Goal: Task Accomplishment & Management: Use online tool/utility

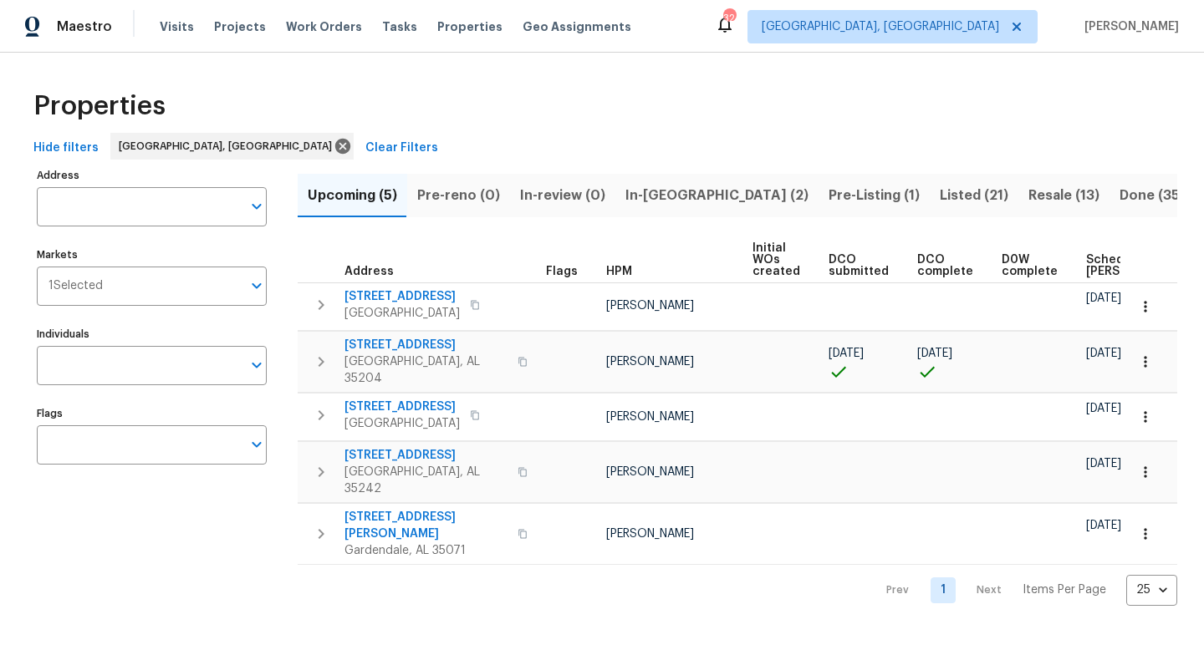
click at [939, 198] on span "Listed (21)" at bounding box center [973, 195] width 69 height 23
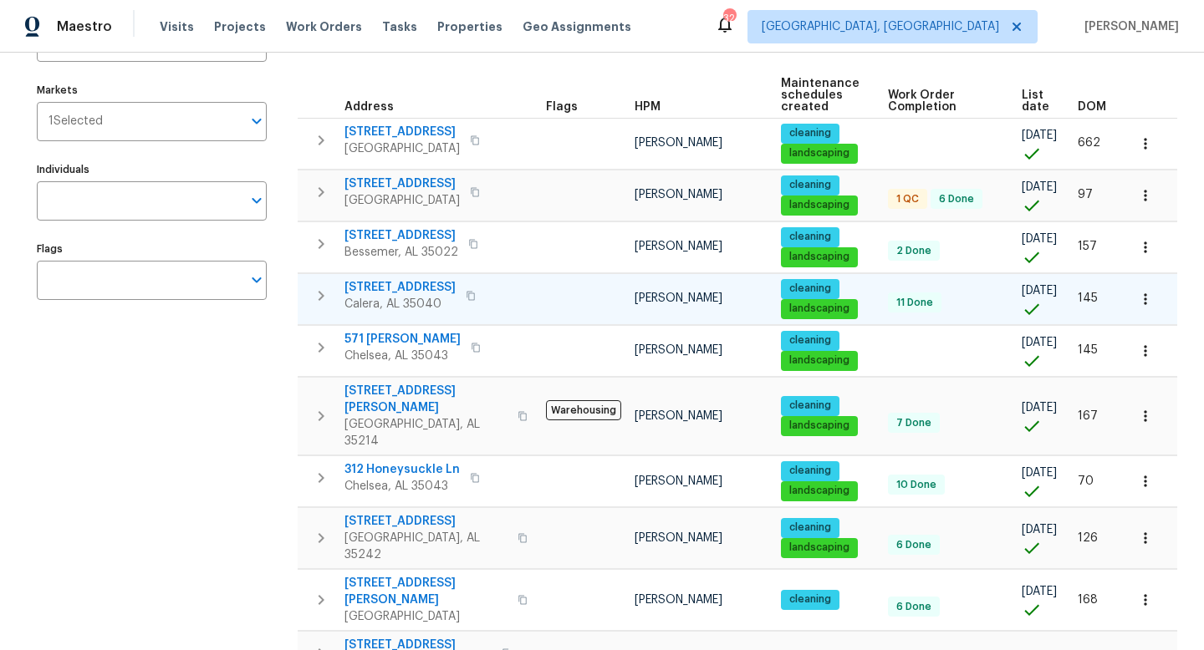
scroll to position [170, 0]
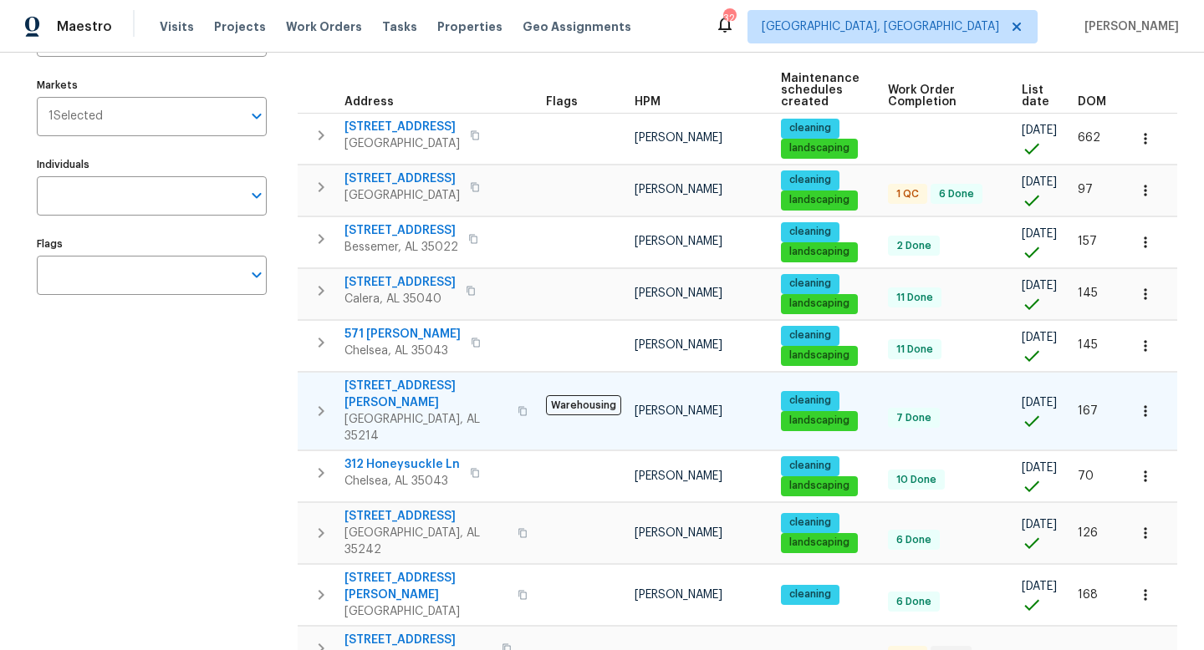
click at [396, 381] on span "436 Henry St" at bounding box center [425, 394] width 163 height 33
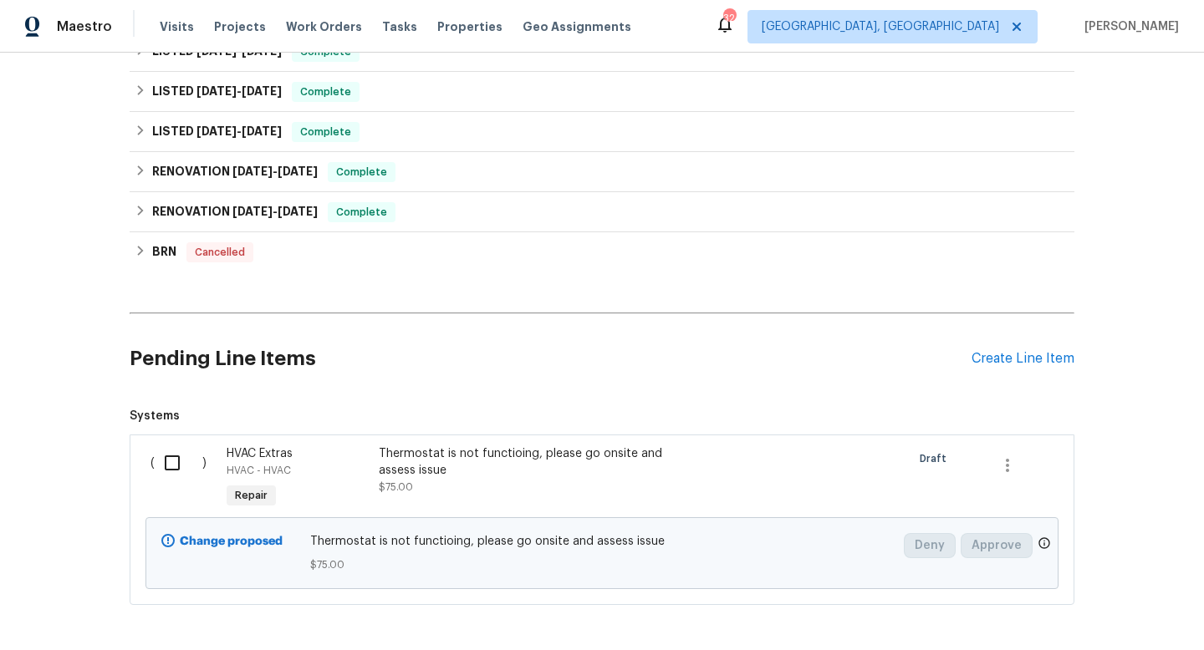
scroll to position [490, 0]
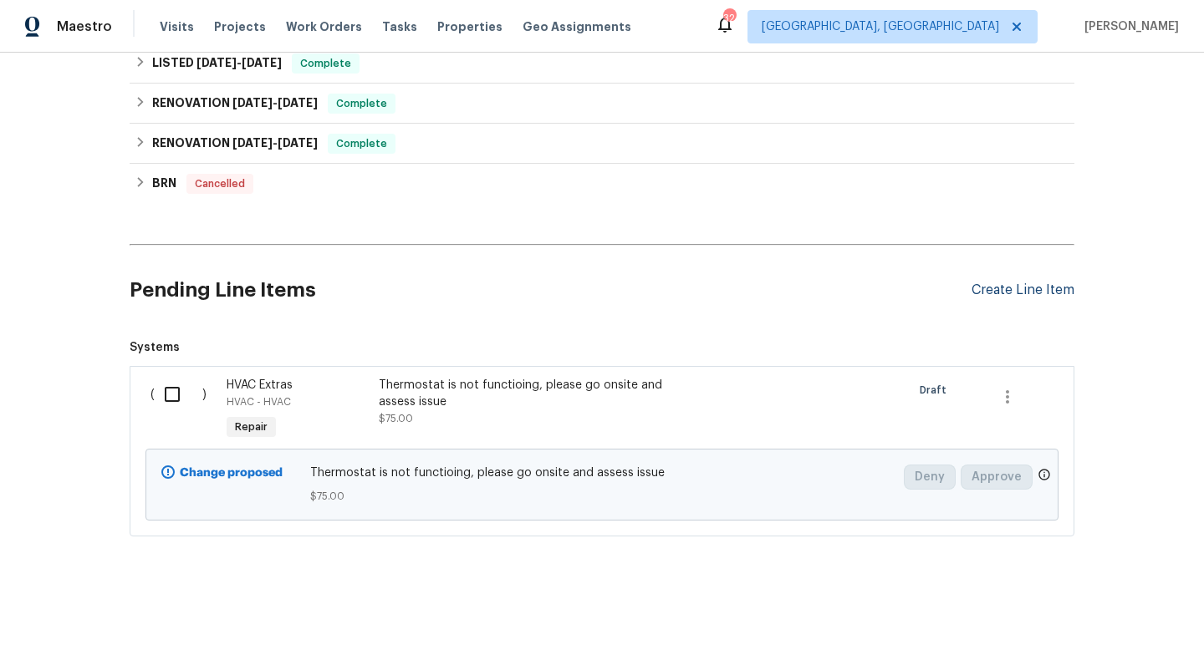
click at [1056, 288] on div "Create Line Item" at bounding box center [1022, 291] width 103 height 16
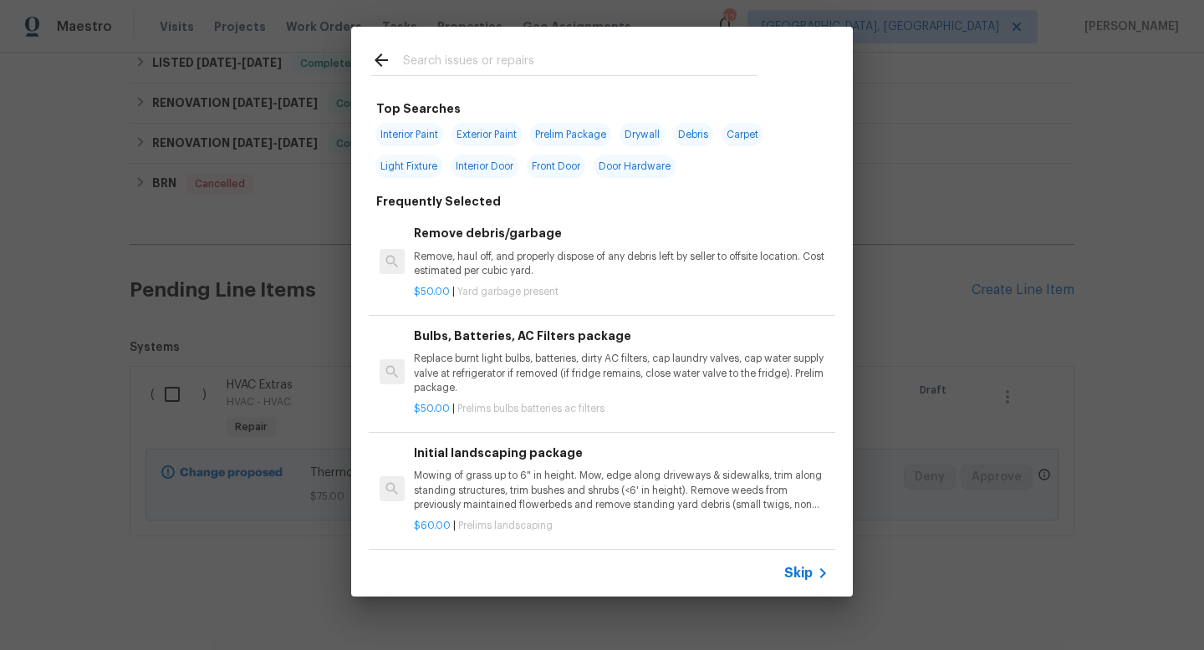
click at [486, 64] on input "text" at bounding box center [580, 62] width 354 height 25
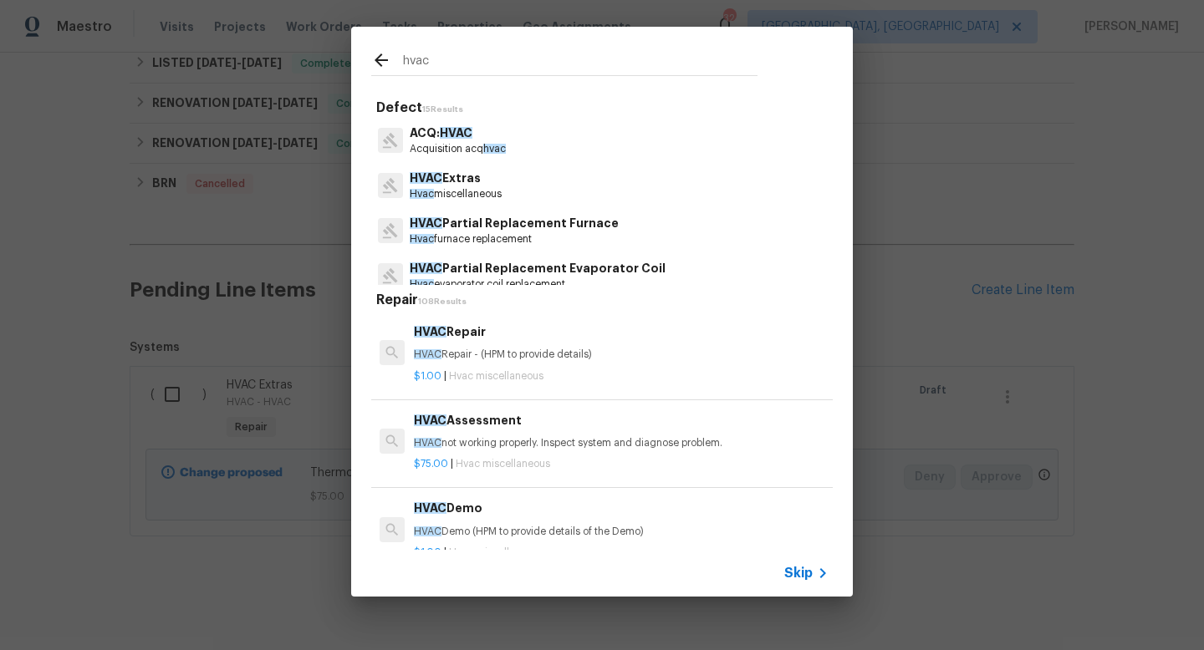
type input "hvac"
click at [505, 437] on p "HVAC not working properly. Inspect system and diagnose problem." at bounding box center [621, 443] width 415 height 14
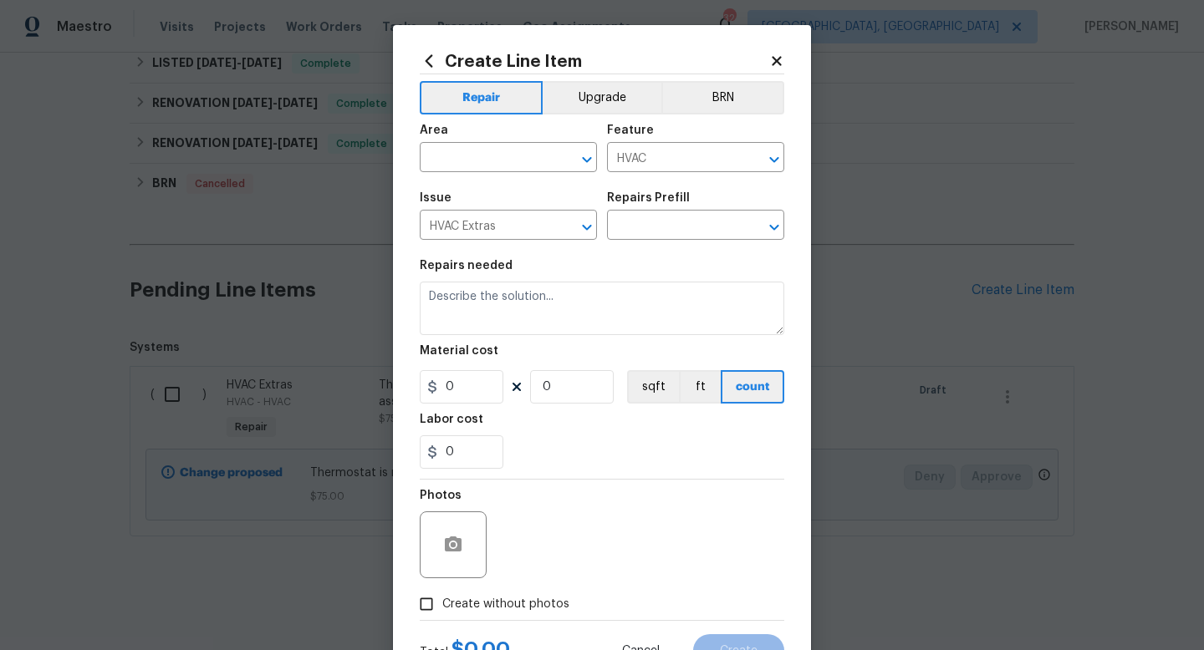
type input "HVAC Assessment $75.00"
type textarea "HVAC not working properly. Inspect system and diagnose problem."
type input "75"
type input "1"
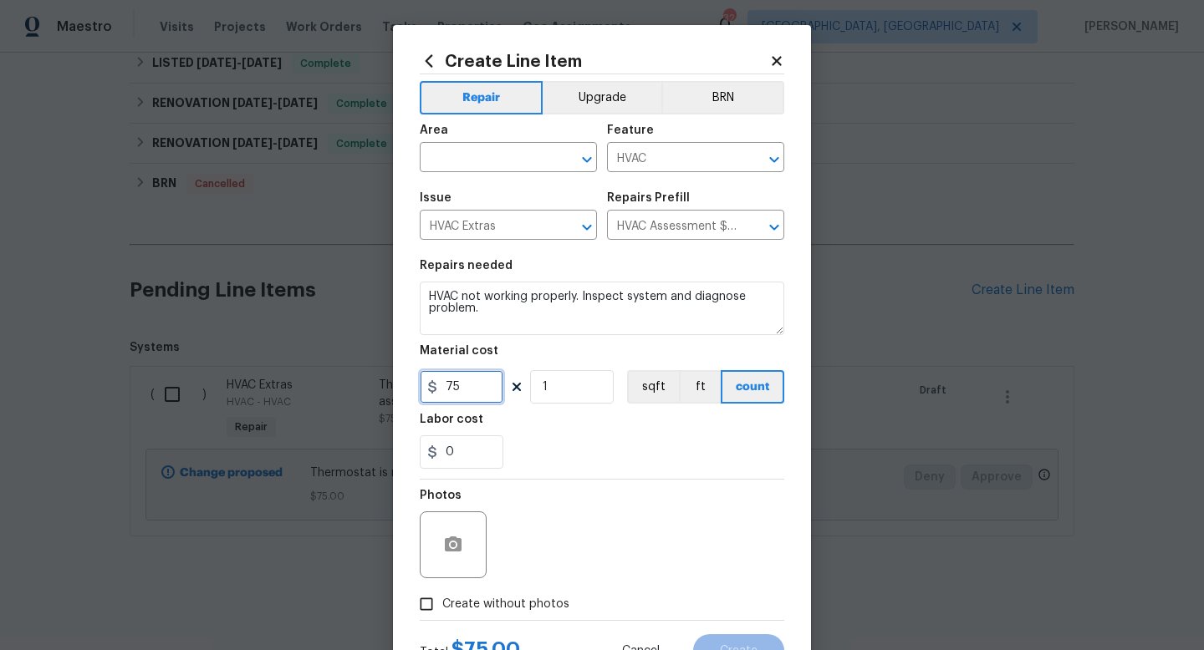
drag, startPoint x: 476, startPoint y: 400, endPoint x: 345, endPoint y: 345, distance: 141.3
click at [345, 345] on div "Create Line Item Repair Upgrade BRN Area ​ Feature HVAC ​ Issue HVAC Extras ​ R…" at bounding box center [602, 325] width 1204 height 650
type input "1"
click at [453, 155] on input "text" at bounding box center [485, 159] width 130 height 26
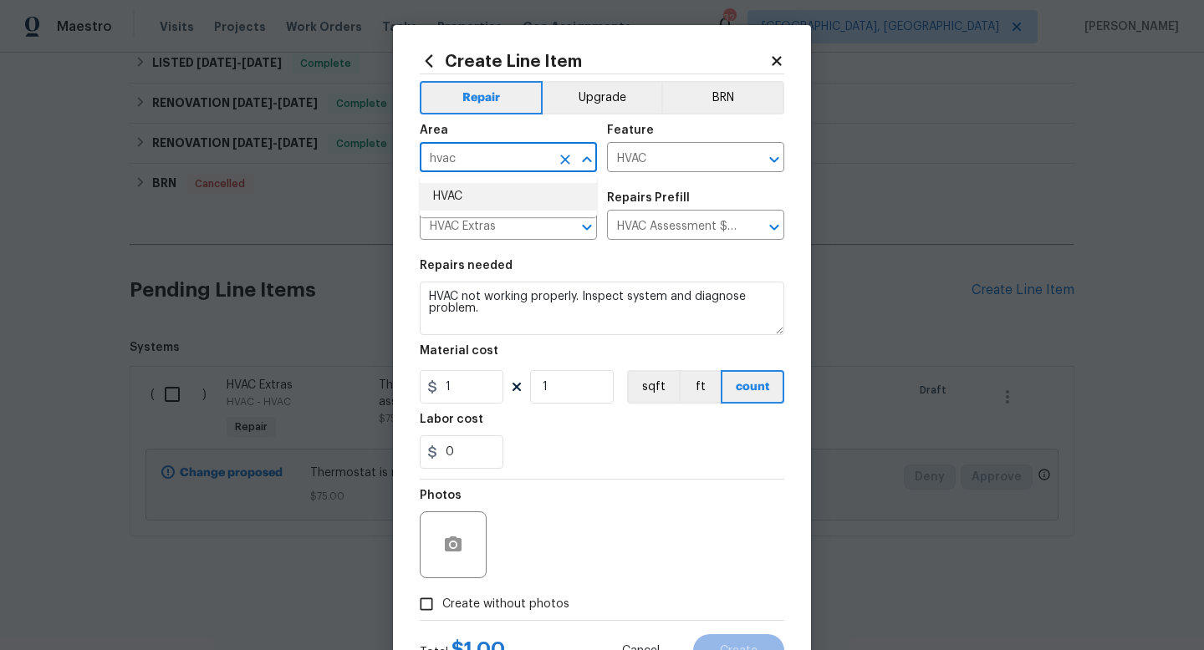
click at [468, 191] on li "HVAC" at bounding box center [508, 197] width 177 height 28
type input "HVAC"
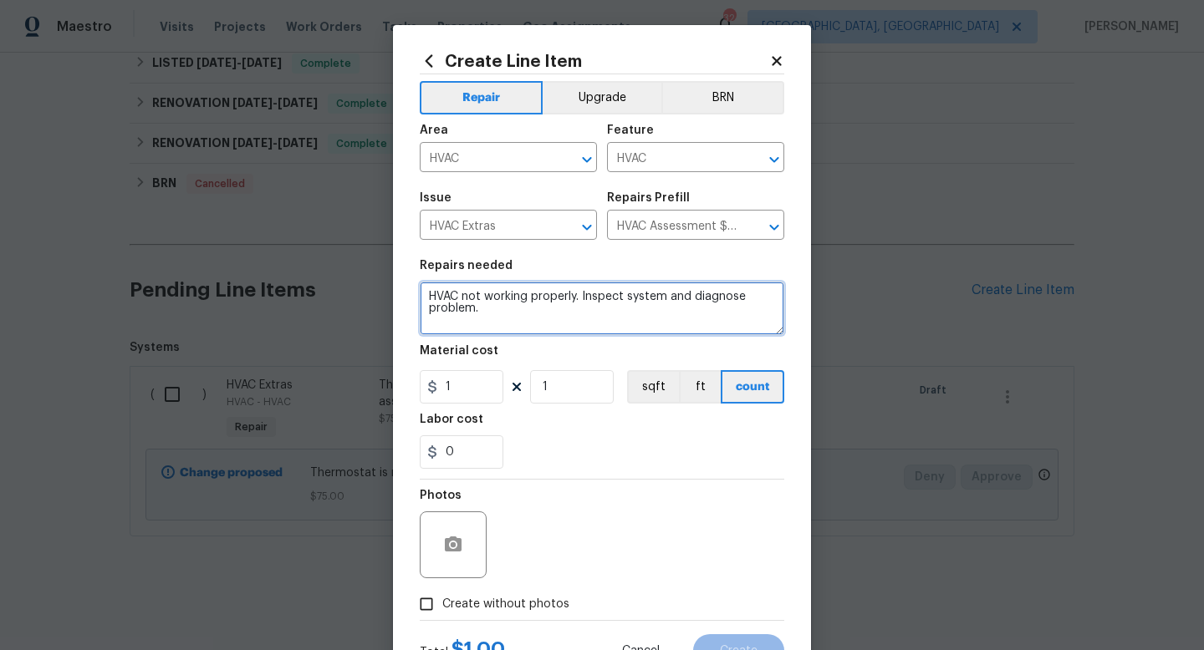
drag, startPoint x: 537, startPoint y: 320, endPoint x: 308, endPoint y: 182, distance: 268.1
click at [308, 182] on div "Create Line Item Repair Upgrade BRN Area HVAC ​ Feature HVAC ​ Issue HVAC Extra…" at bounding box center [602, 325] width 1204 height 650
type textarea "H"
type textarea "h"
type textarea "Hvac leaking through ceiling in attic, unit was just replaced. Inspect and repa…"
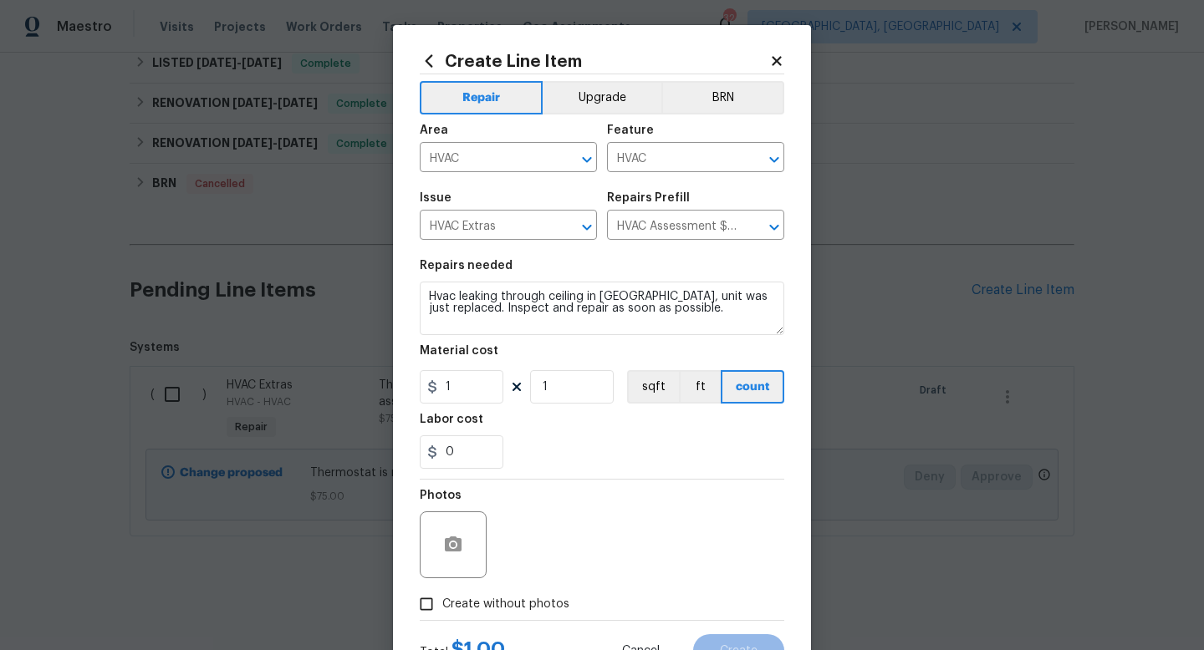
click at [632, 507] on div "Photos" at bounding box center [602, 534] width 364 height 109
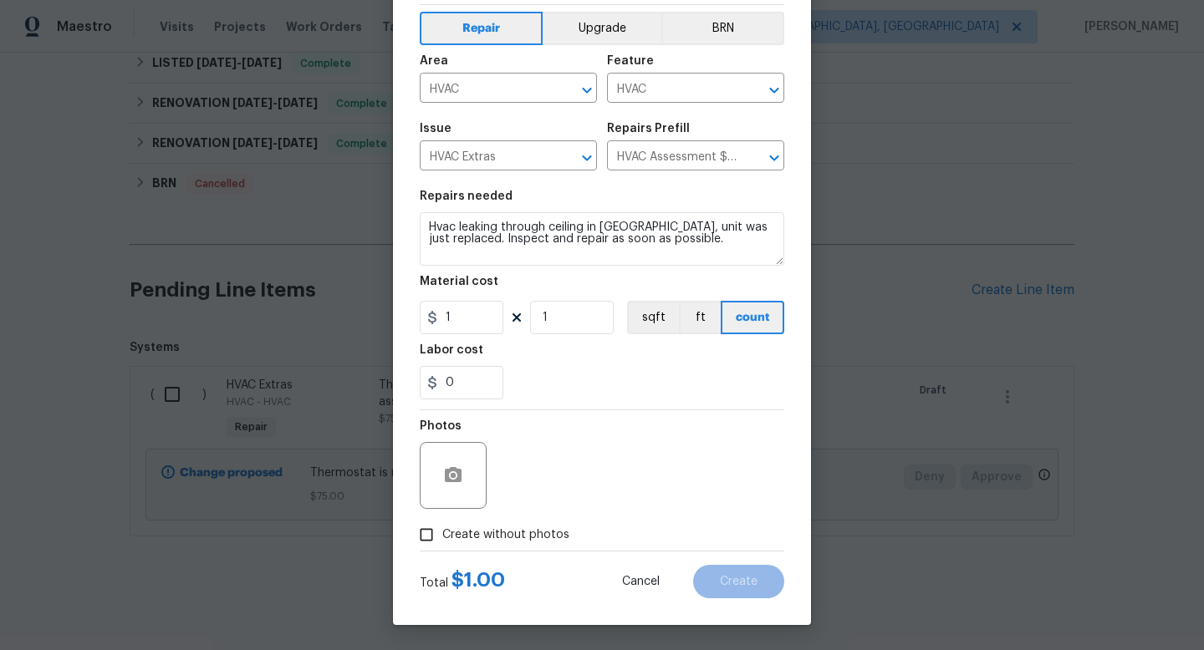
click at [507, 532] on span "Create without photos" at bounding box center [505, 536] width 127 height 18
click at [442, 532] on input "Create without photos" at bounding box center [426, 535] width 32 height 32
checkbox input "true"
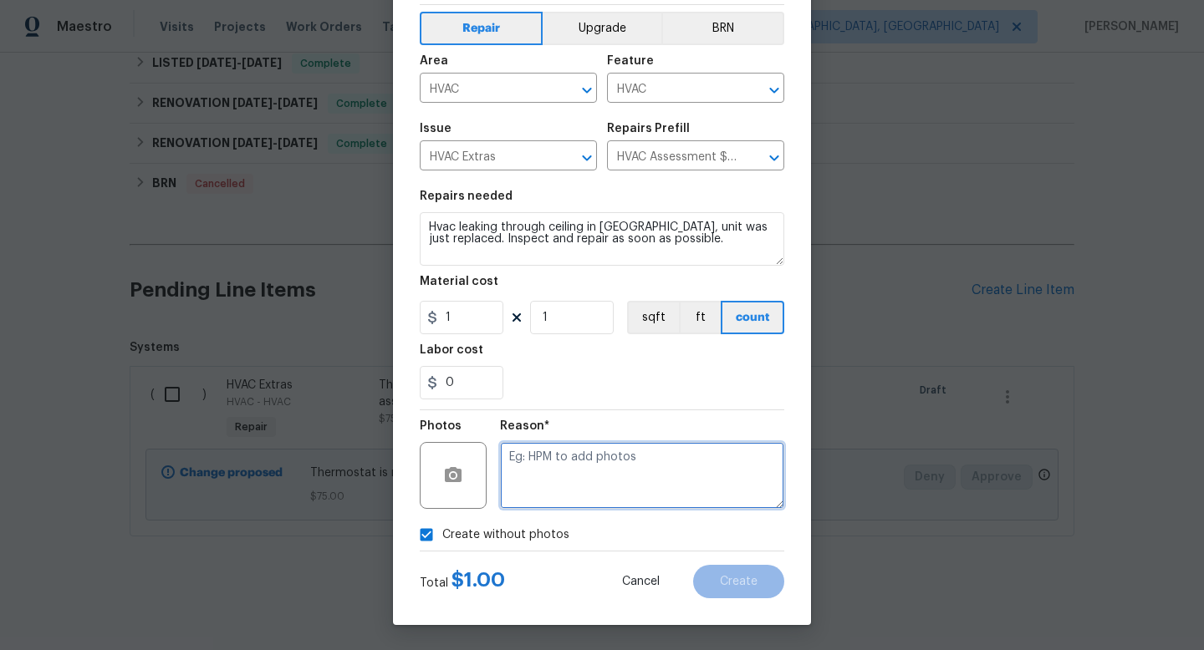
click at [573, 491] on textarea at bounding box center [642, 475] width 284 height 67
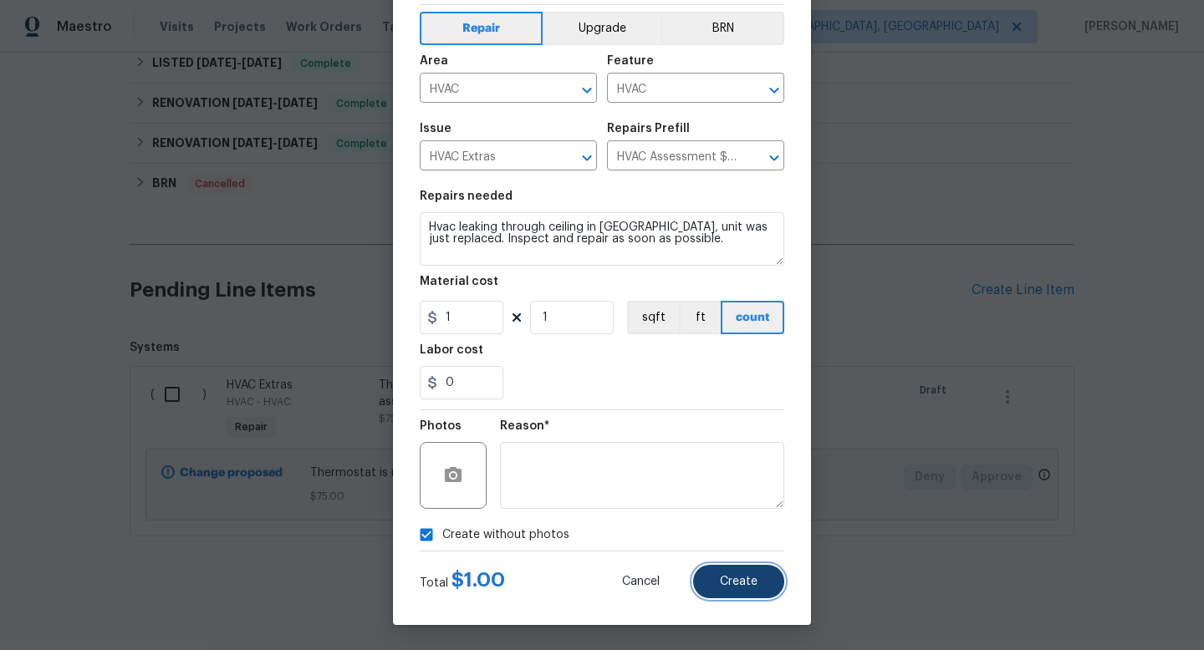
click at [742, 583] on span "Create" at bounding box center [739, 582] width 38 height 13
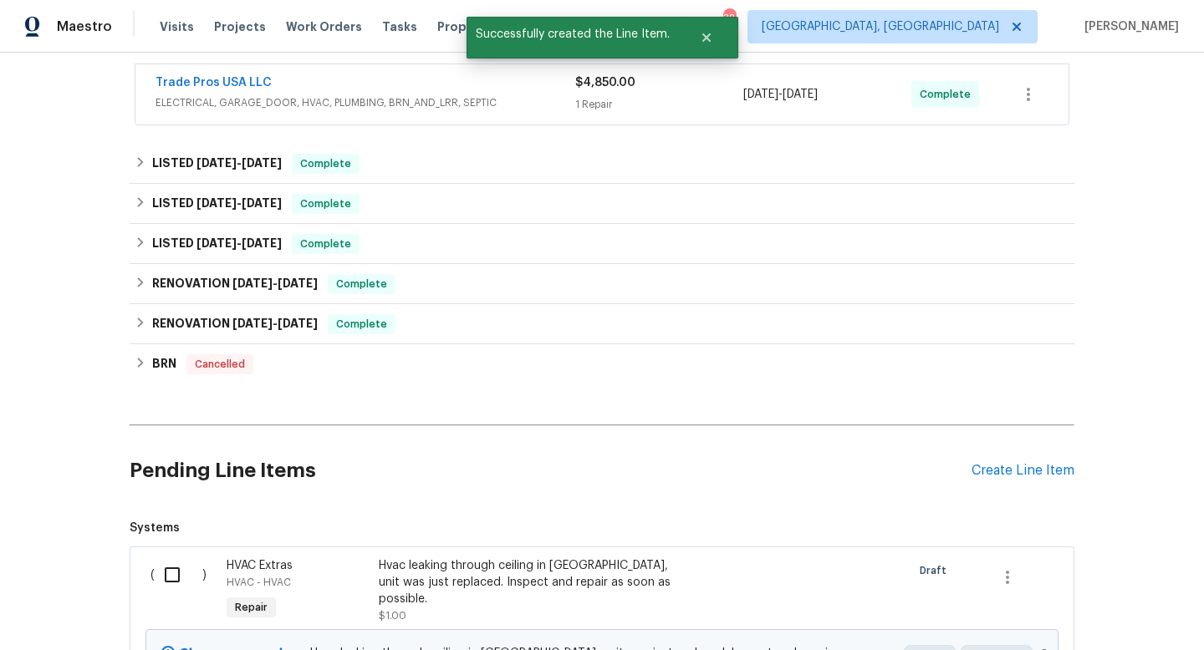
scroll to position [490, 0]
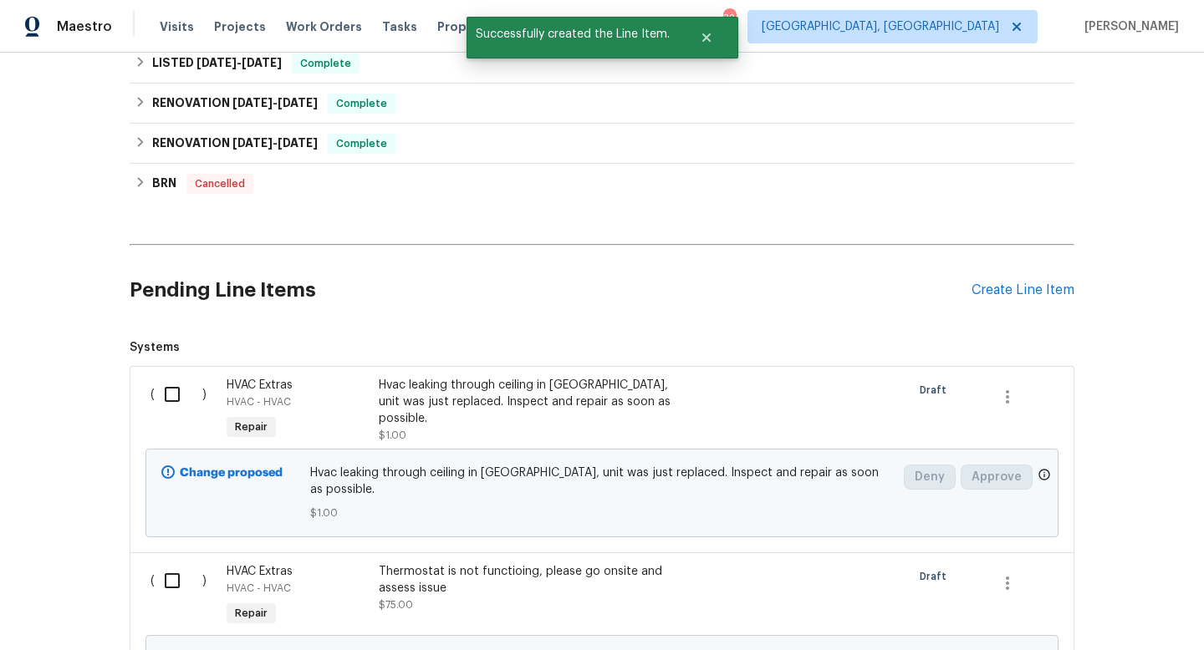
click at [172, 384] on input "checkbox" at bounding box center [179, 394] width 48 height 35
checkbox input "true"
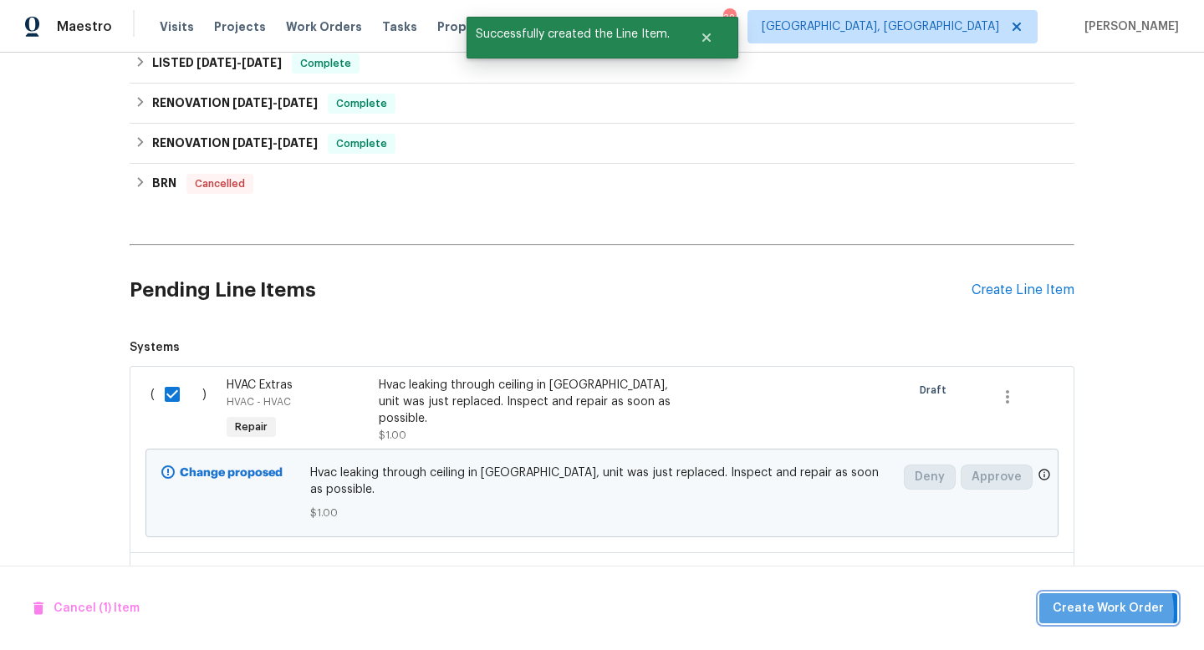
click at [1083, 612] on span "Create Work Order" at bounding box center [1107, 608] width 111 height 21
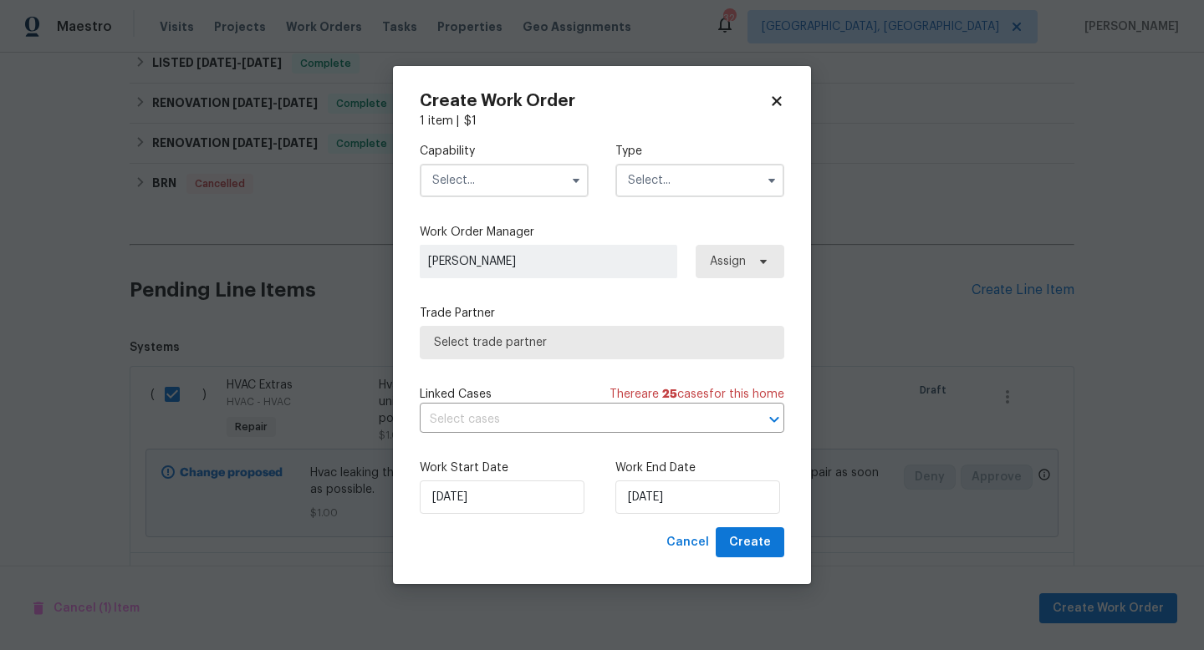
click at [480, 176] on input "text" at bounding box center [504, 180] width 169 height 33
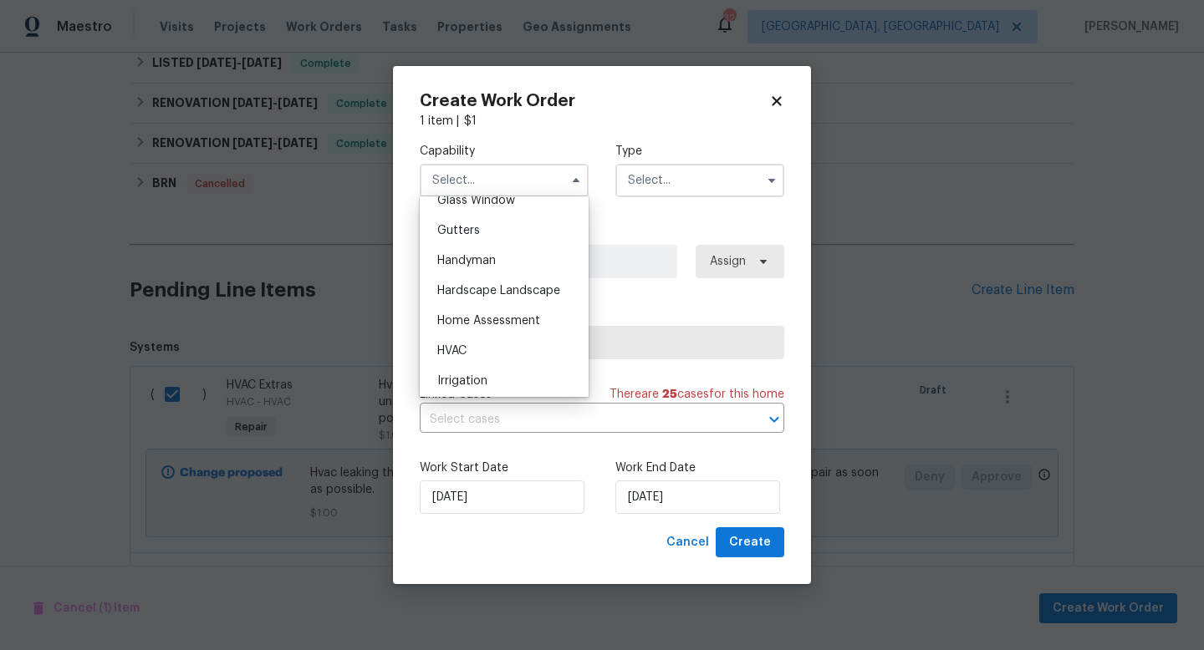
scroll to position [911, 0]
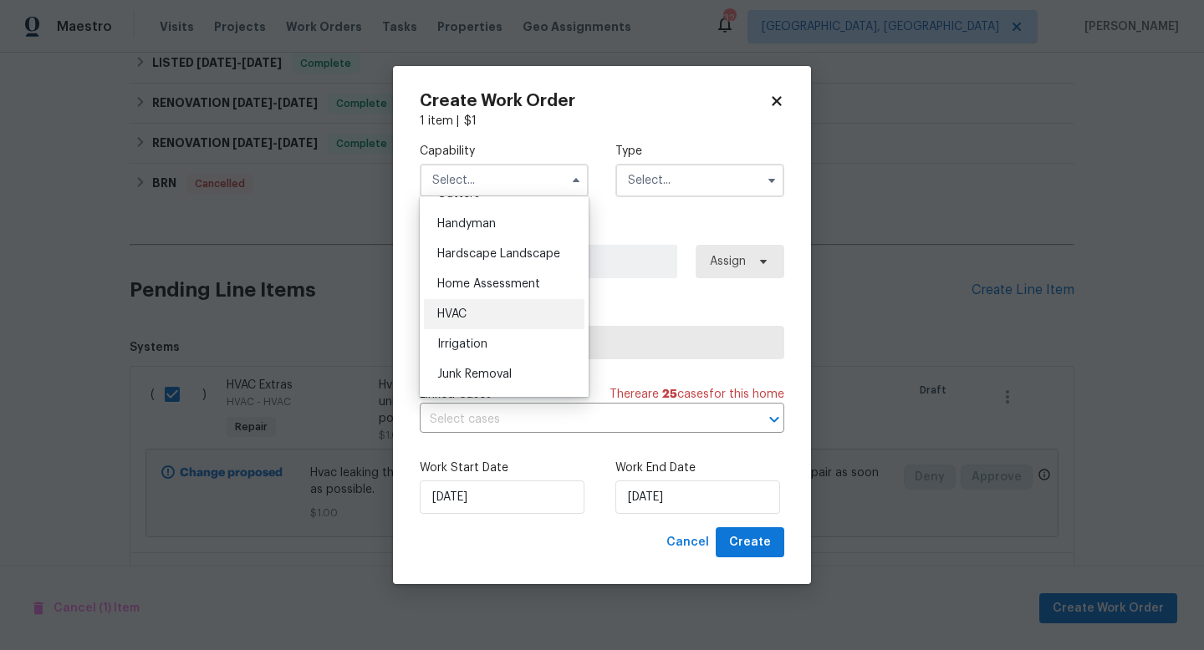
click at [491, 309] on div "HVAC" at bounding box center [504, 314] width 160 height 30
type input "HVAC"
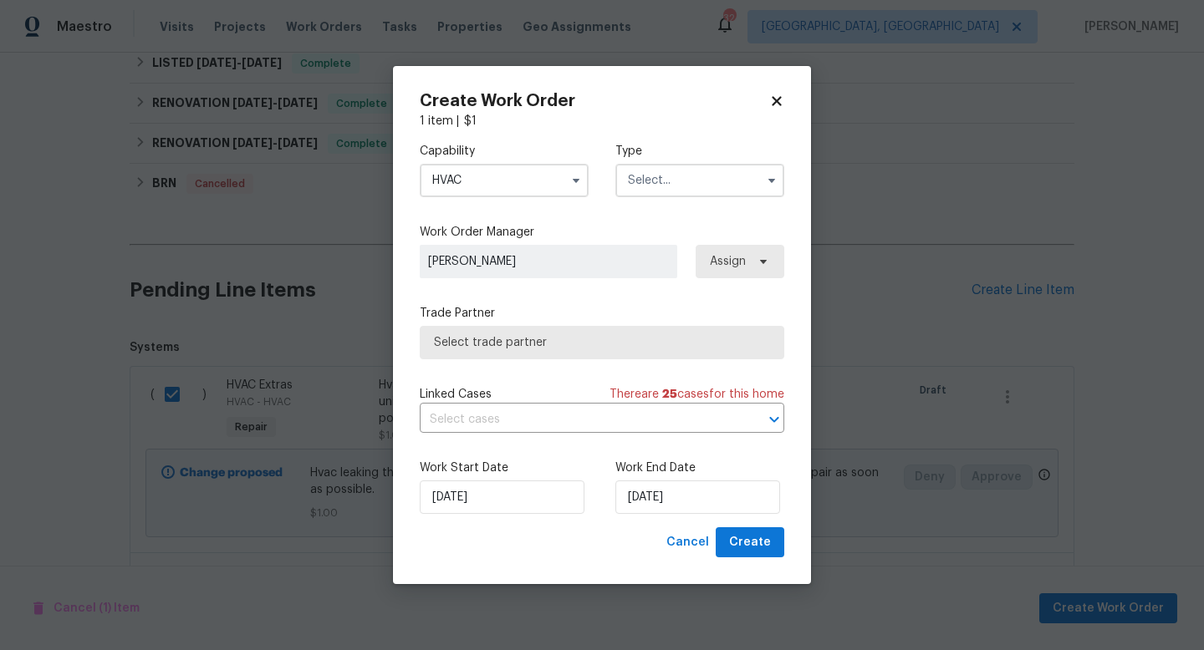
click at [689, 180] on input "text" at bounding box center [699, 180] width 169 height 33
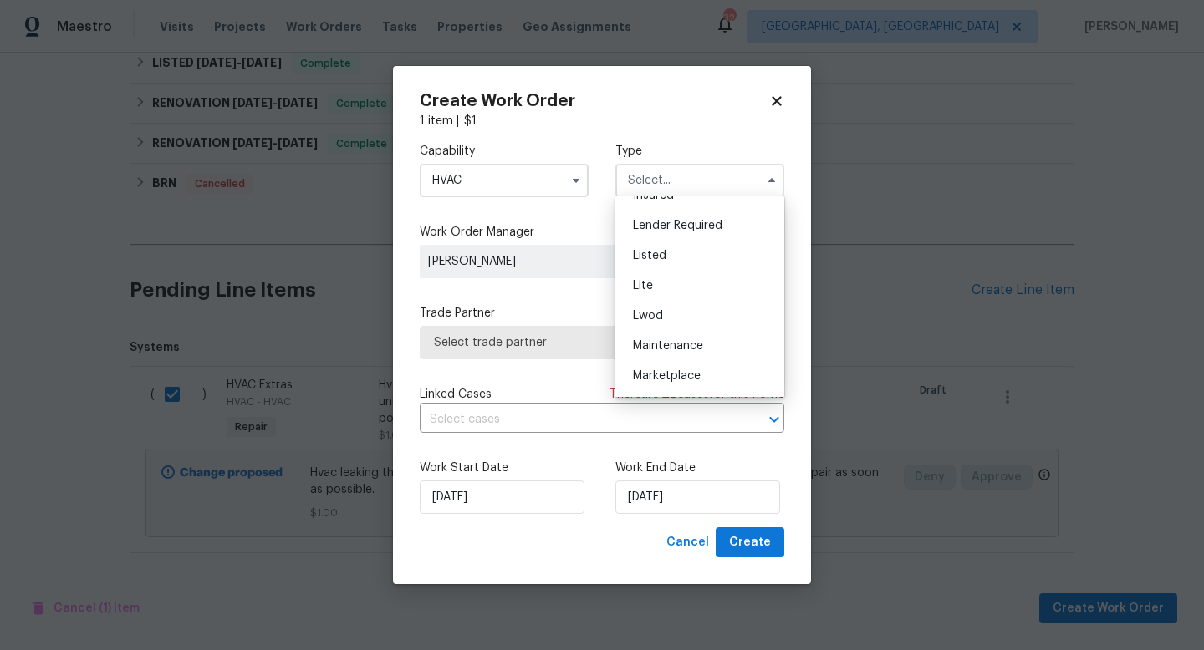
scroll to position [104, 0]
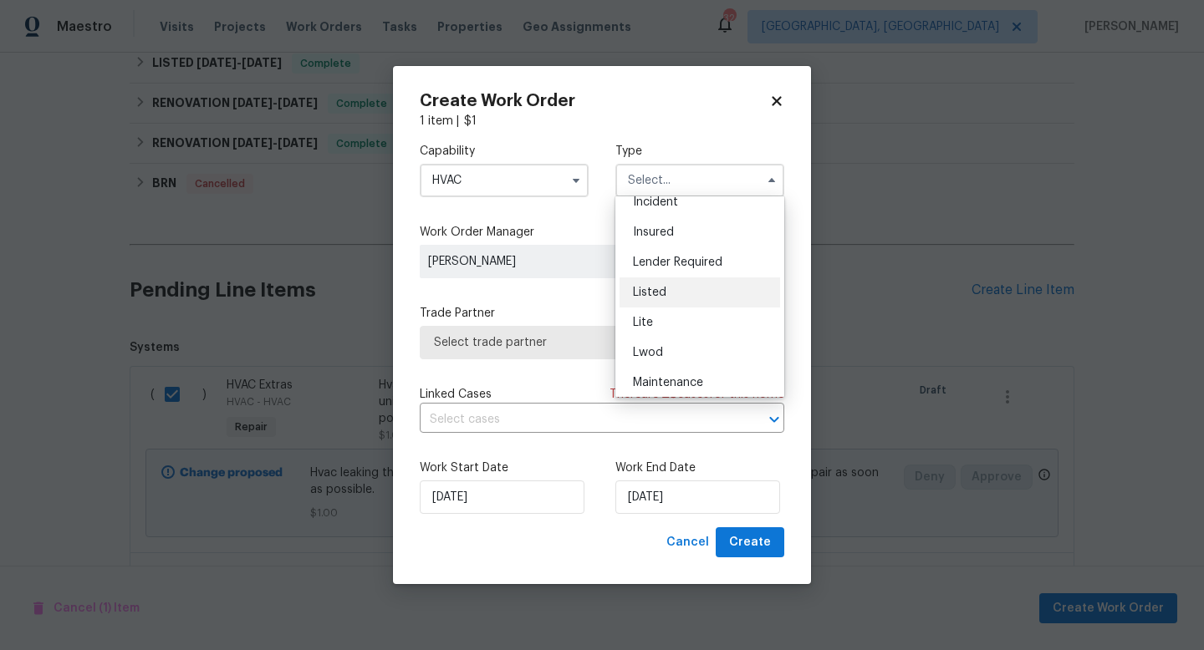
click at [675, 290] on div "Listed" at bounding box center [699, 292] width 160 height 30
type input "Listed"
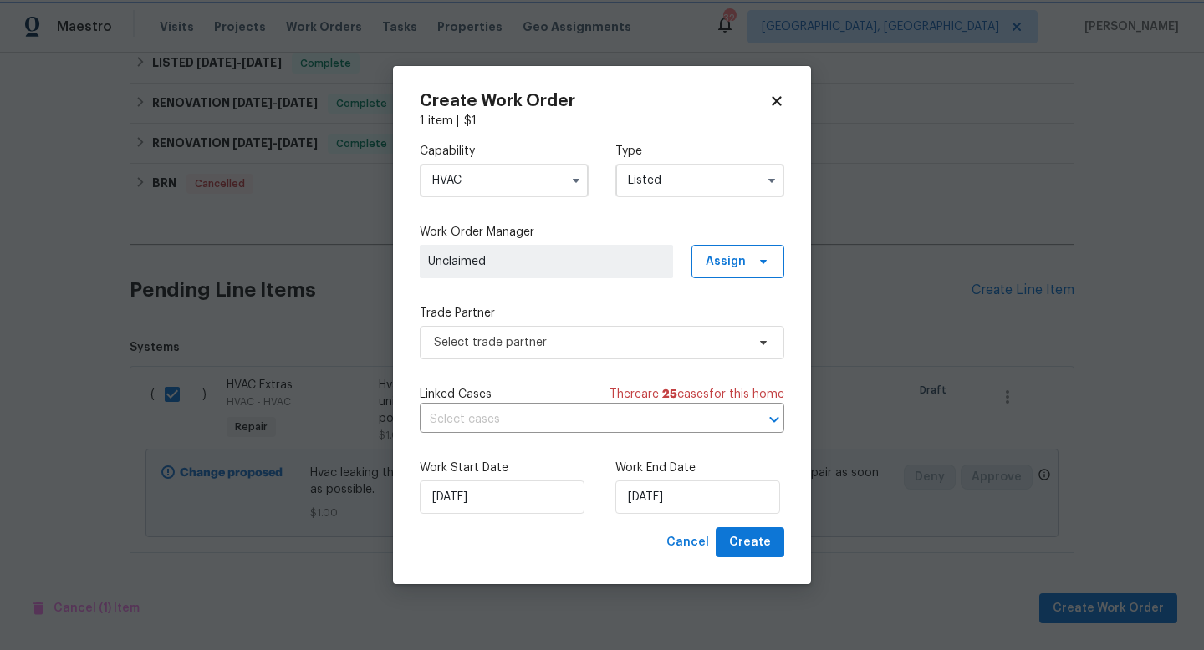
scroll to position [0, 0]
click at [580, 338] on span "Select trade partner" at bounding box center [590, 342] width 312 height 17
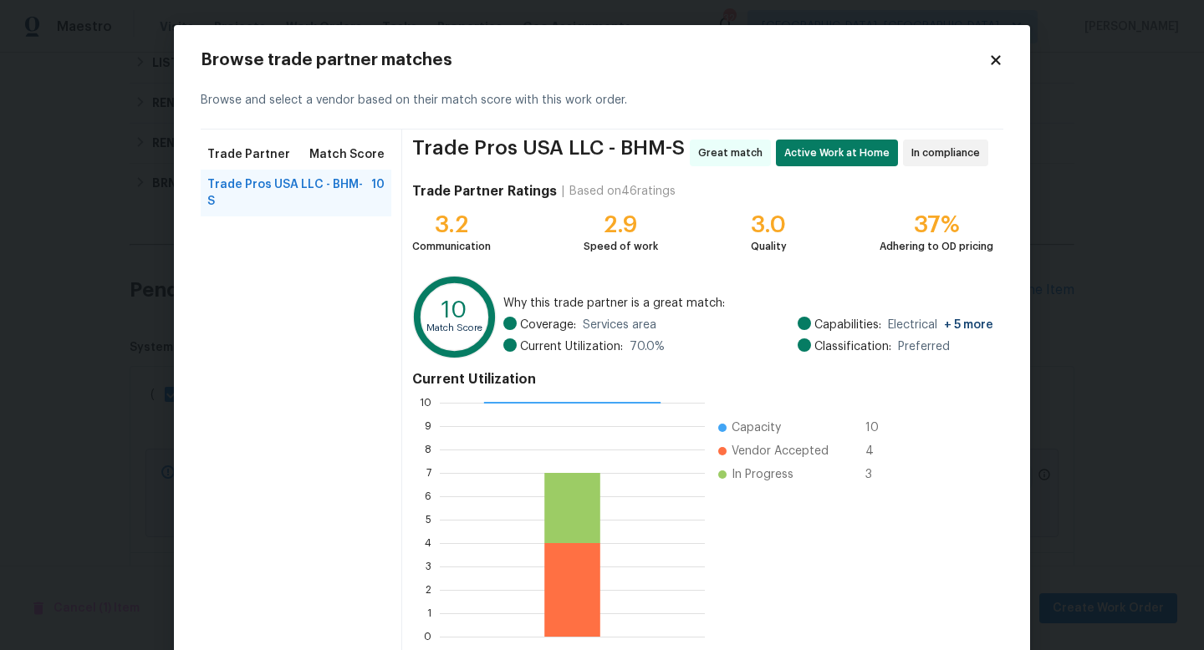
scroll to position [87, 0]
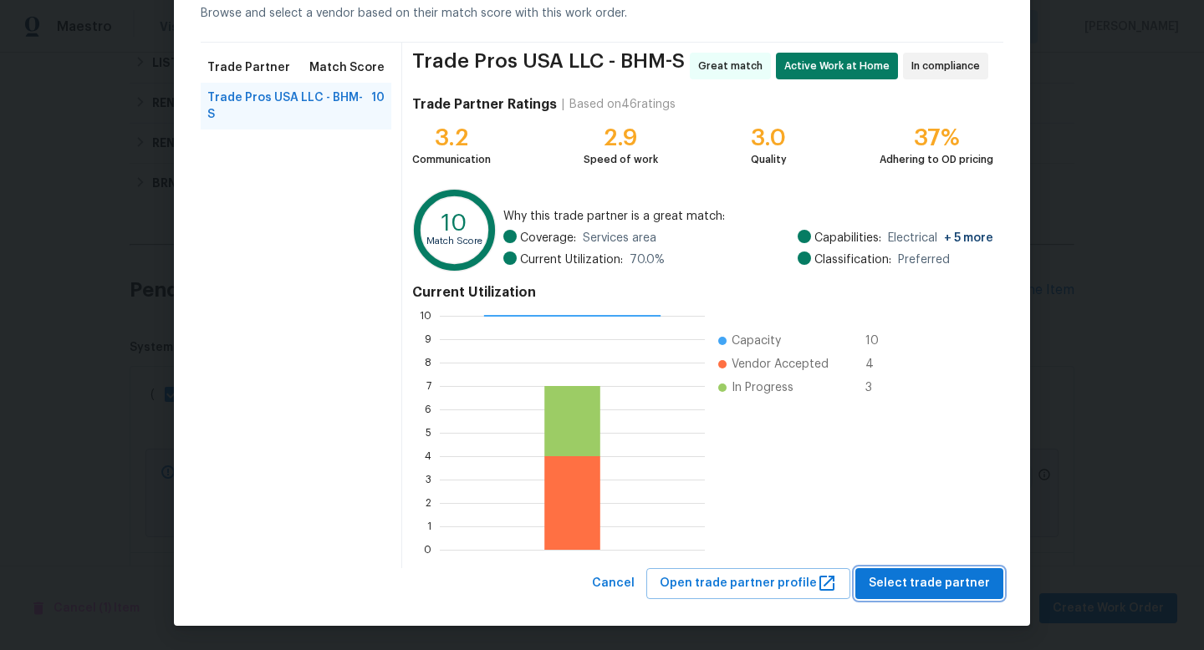
click at [955, 577] on span "Select trade partner" at bounding box center [928, 583] width 121 height 21
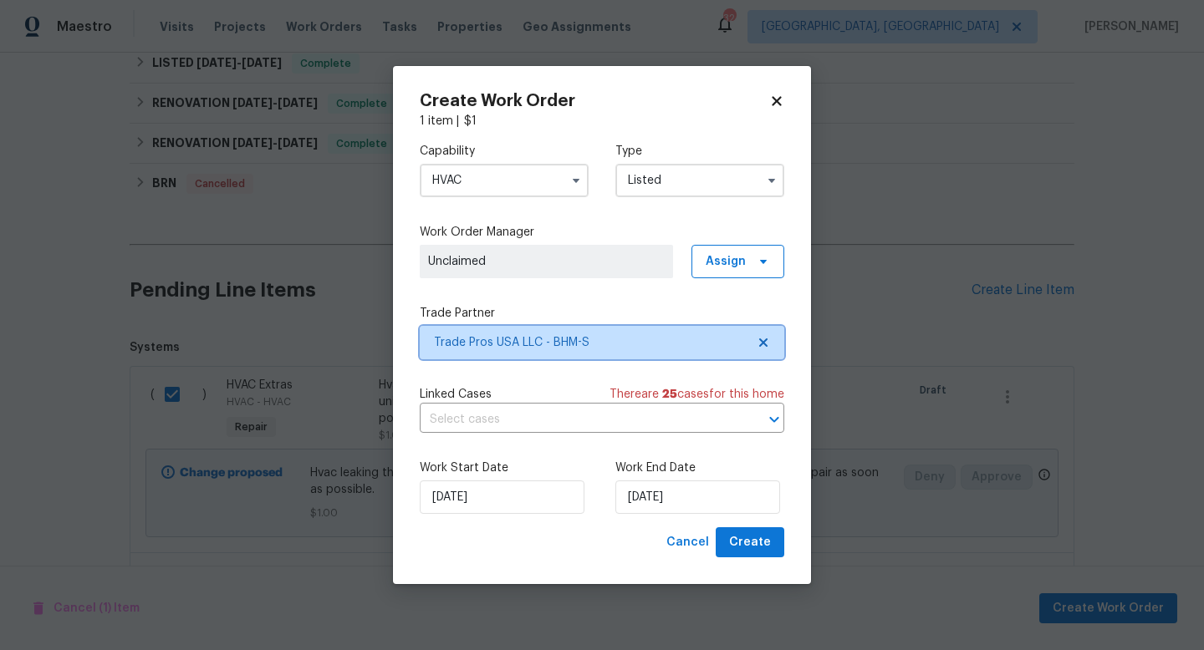
scroll to position [0, 0]
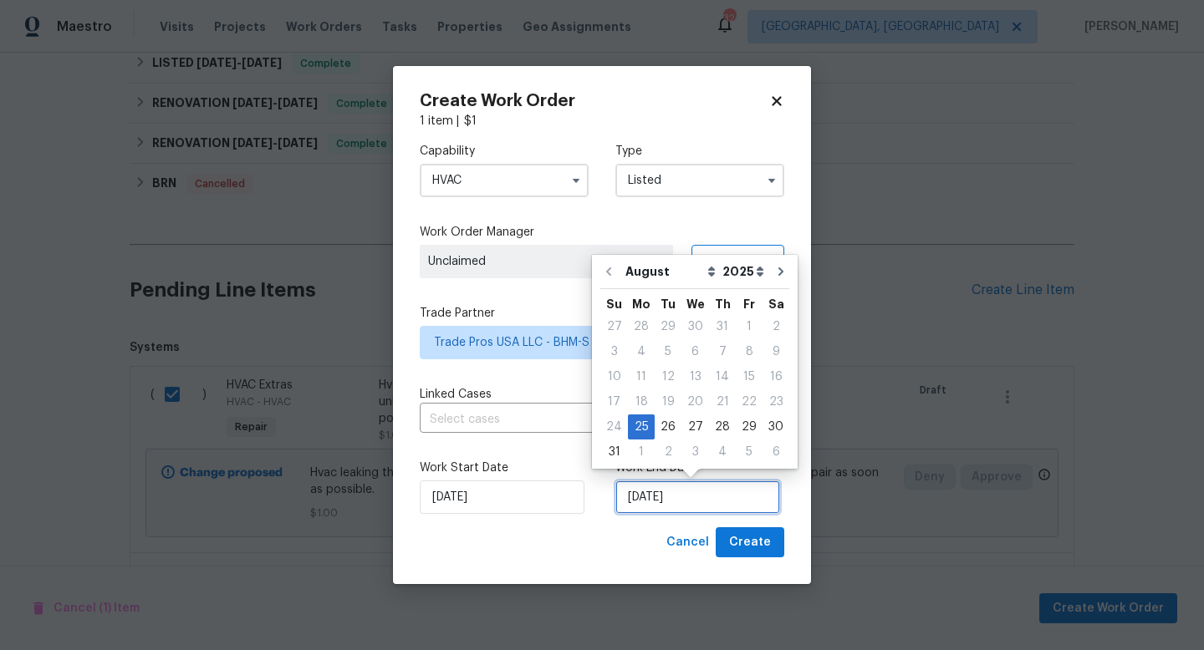
click at [704, 500] on input "[DATE]" at bounding box center [697, 497] width 165 height 33
click at [694, 425] on div "27" at bounding box center [695, 426] width 28 height 23
type input "[DATE]"
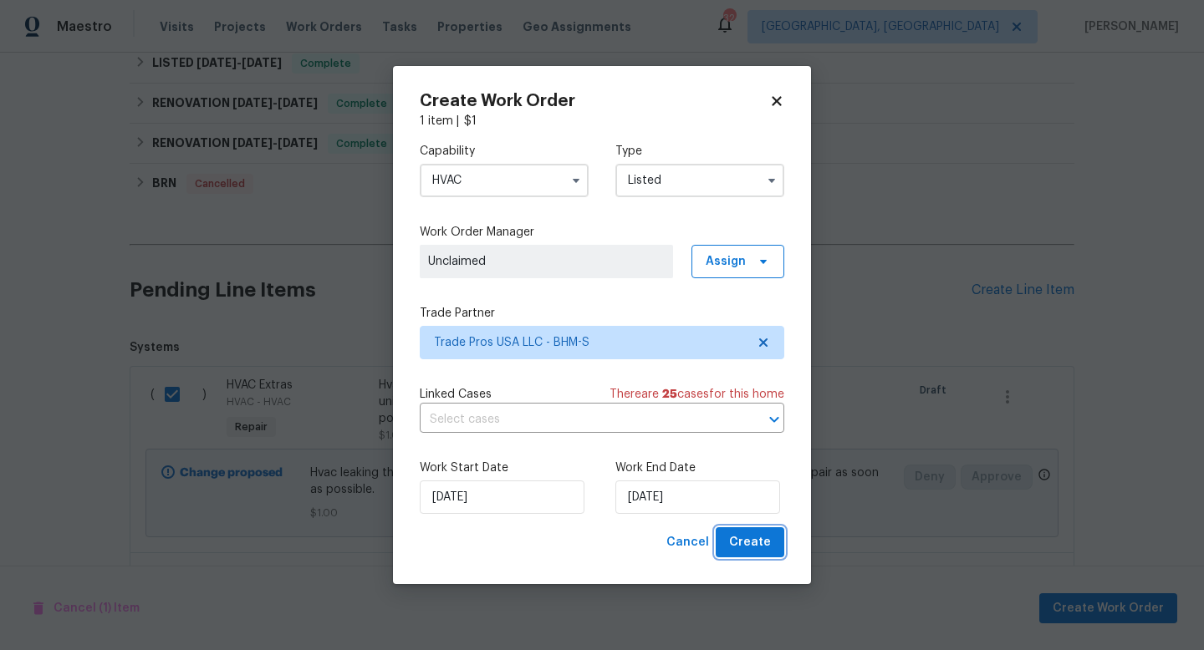
click at [743, 548] on span "Create" at bounding box center [750, 542] width 42 height 21
checkbox input "false"
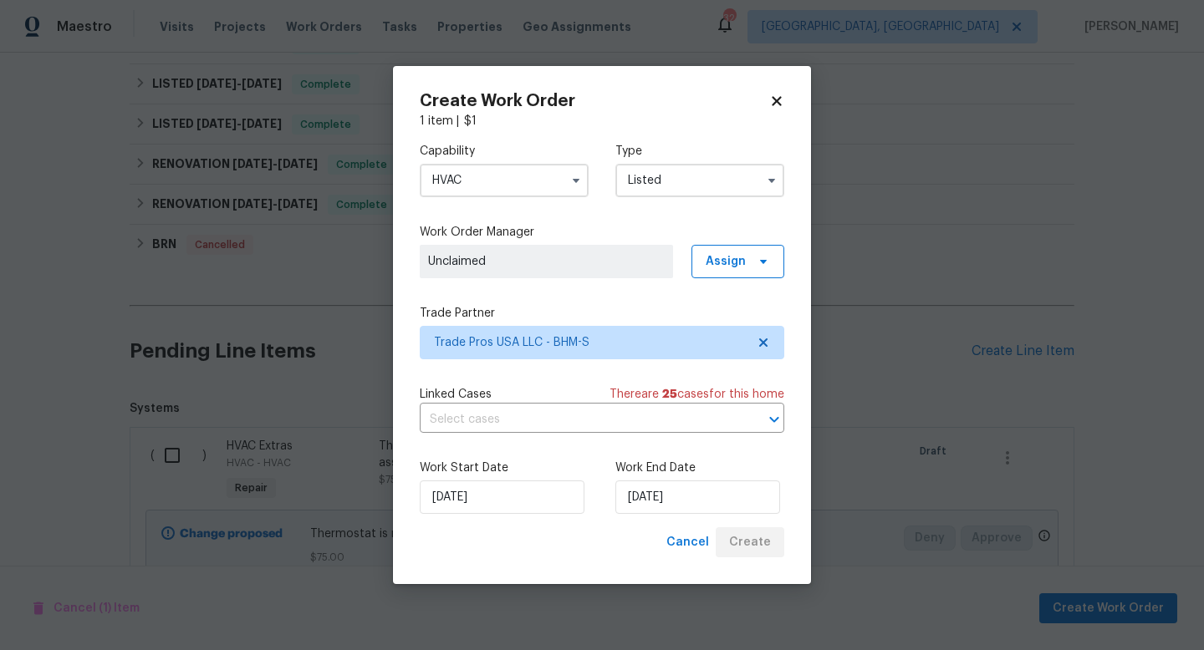
scroll to position [551, 0]
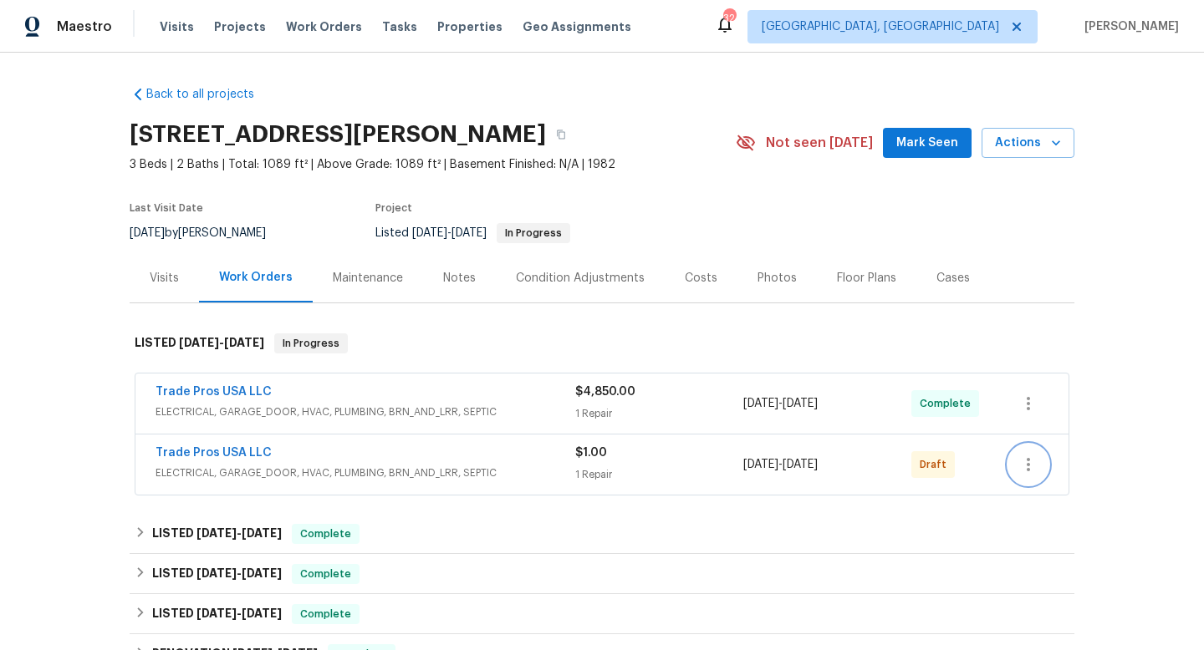
click at [1029, 465] on icon "button" at bounding box center [1027, 464] width 3 height 13
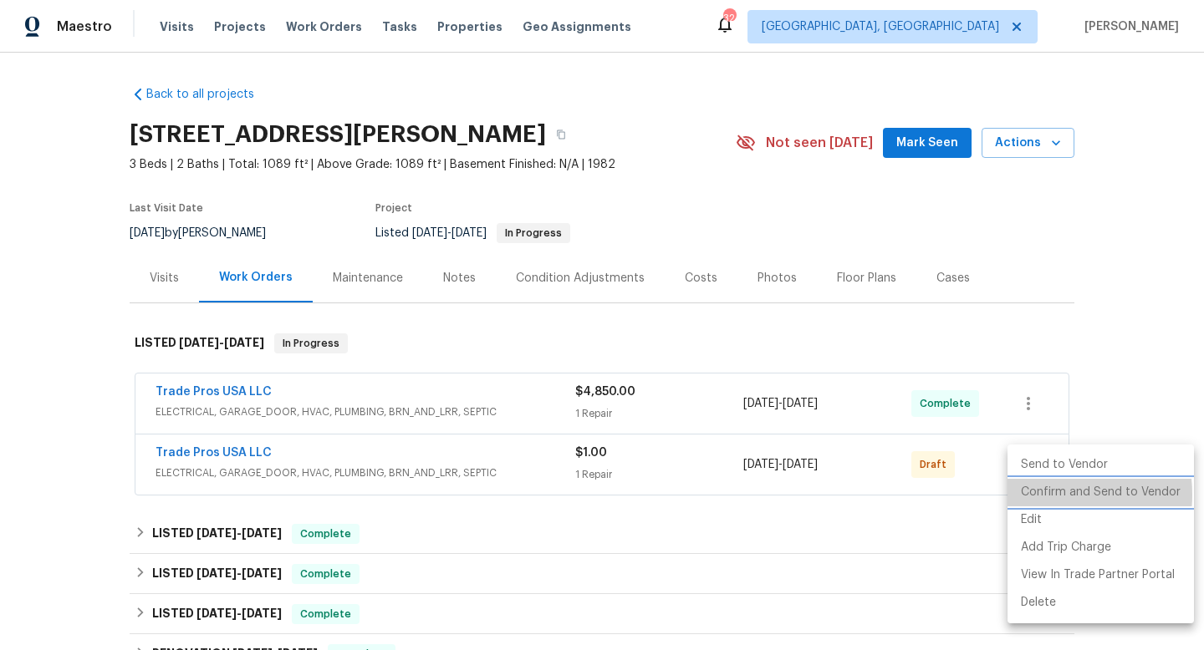
click at [1036, 495] on li "Confirm and Send to Vendor" at bounding box center [1100, 493] width 186 height 28
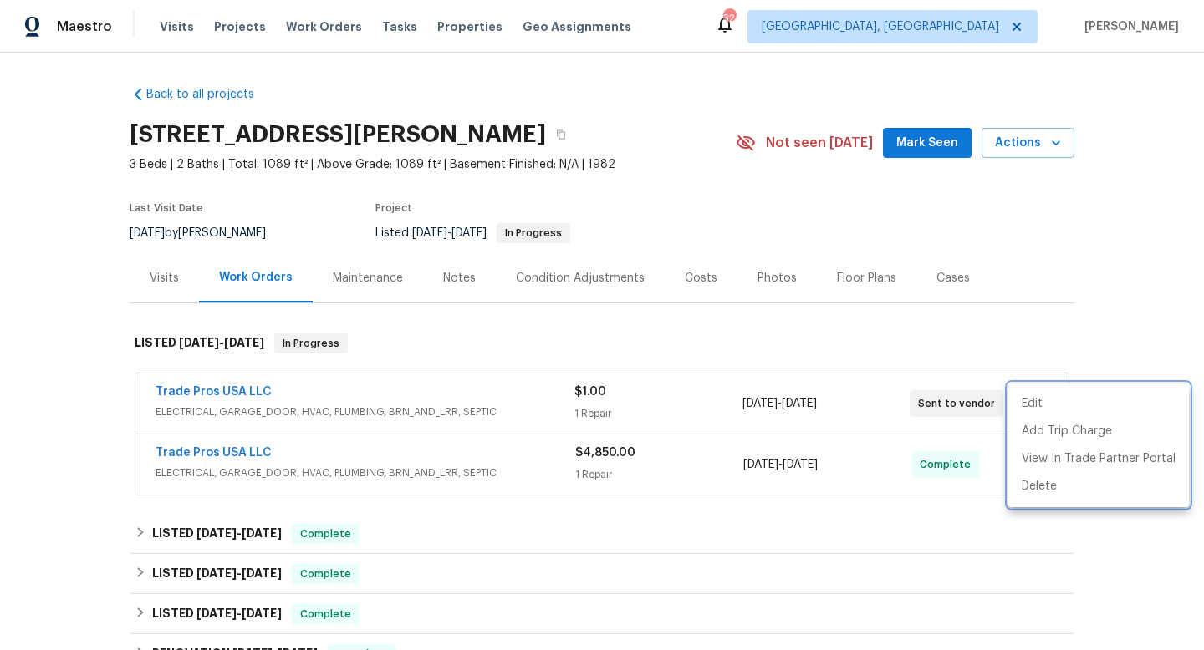
click at [447, 28] on div at bounding box center [602, 325] width 1204 height 650
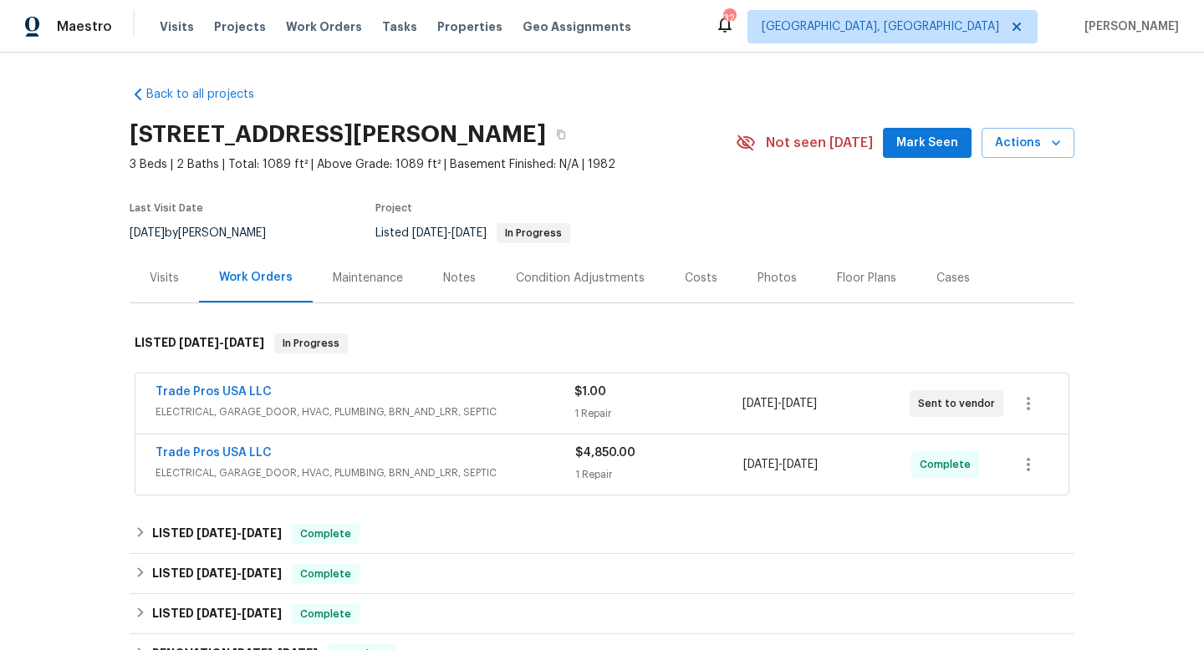
click at [447, 28] on span "Properties" at bounding box center [469, 26] width 65 height 17
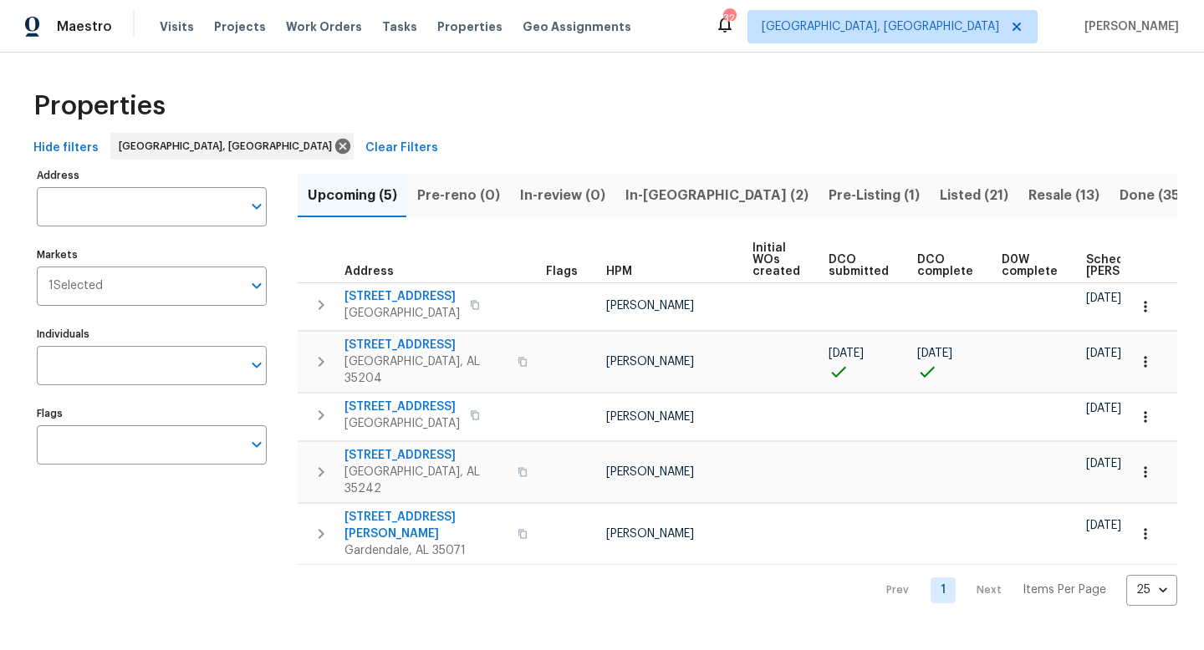
click at [939, 196] on span "Listed (21)" at bounding box center [973, 195] width 69 height 23
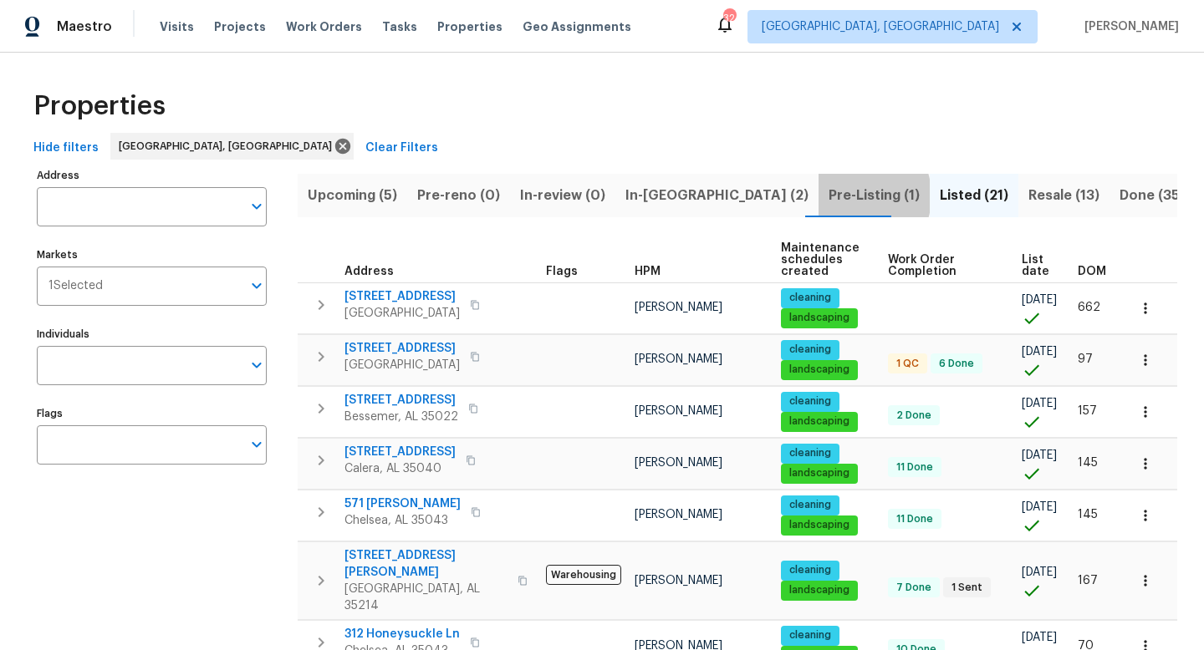
click at [828, 197] on span "Pre-Listing (1)" at bounding box center [873, 195] width 91 height 23
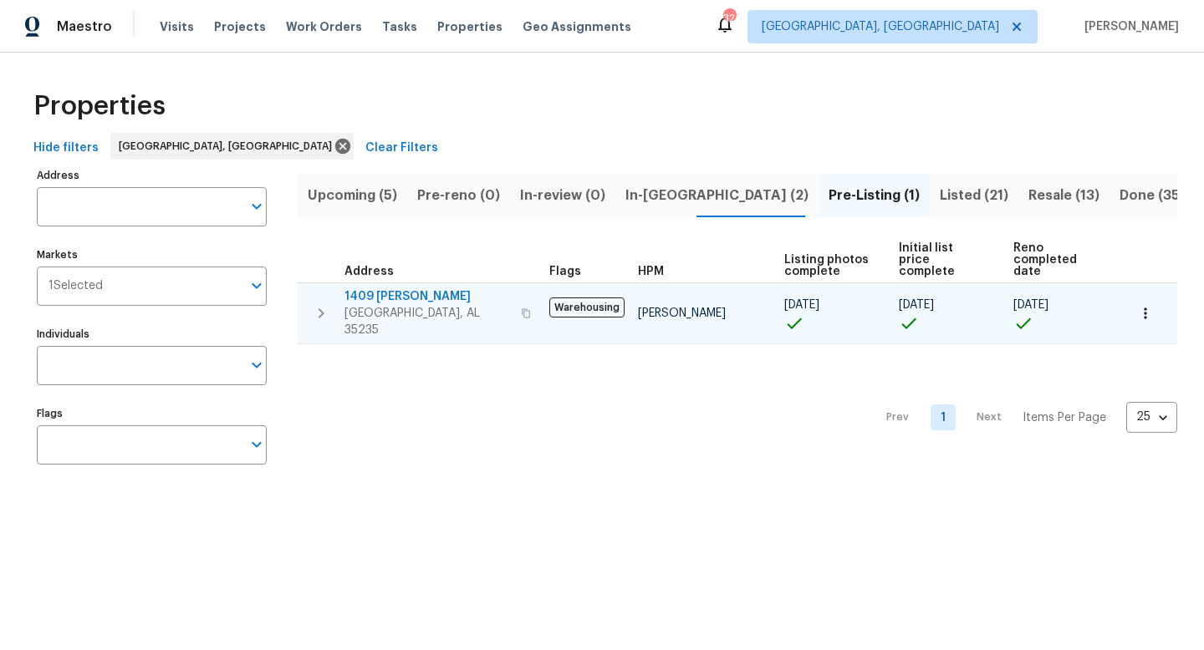
click at [364, 293] on span "1409 Medina Ln" at bounding box center [427, 296] width 166 height 17
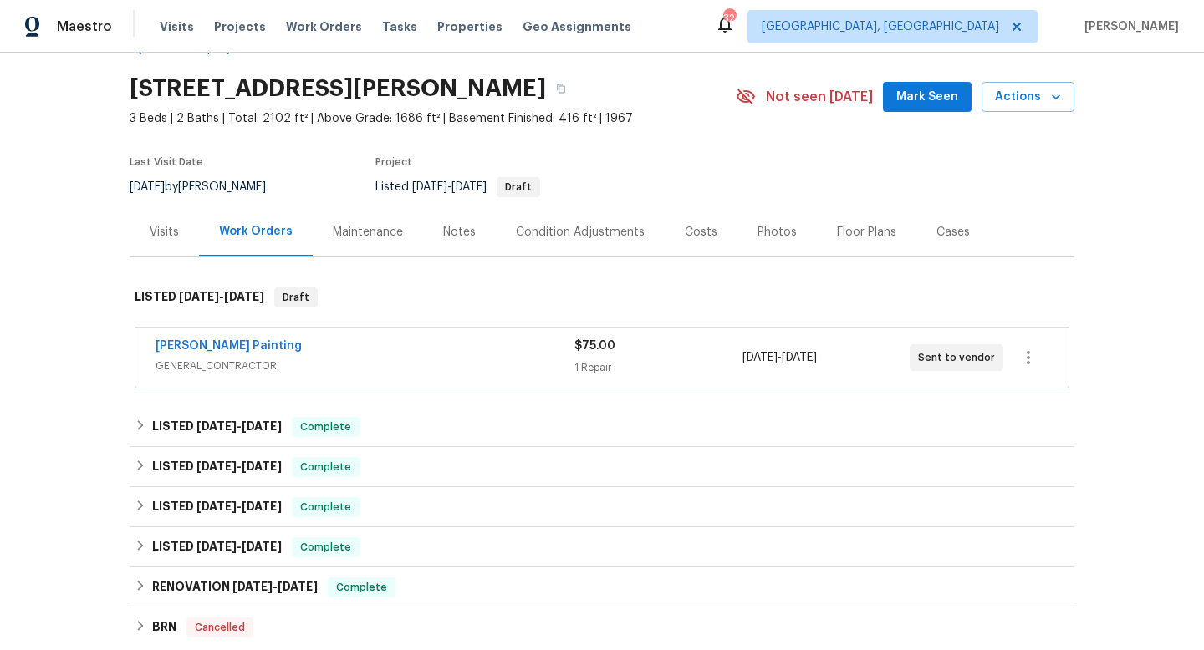
scroll to position [48, 0]
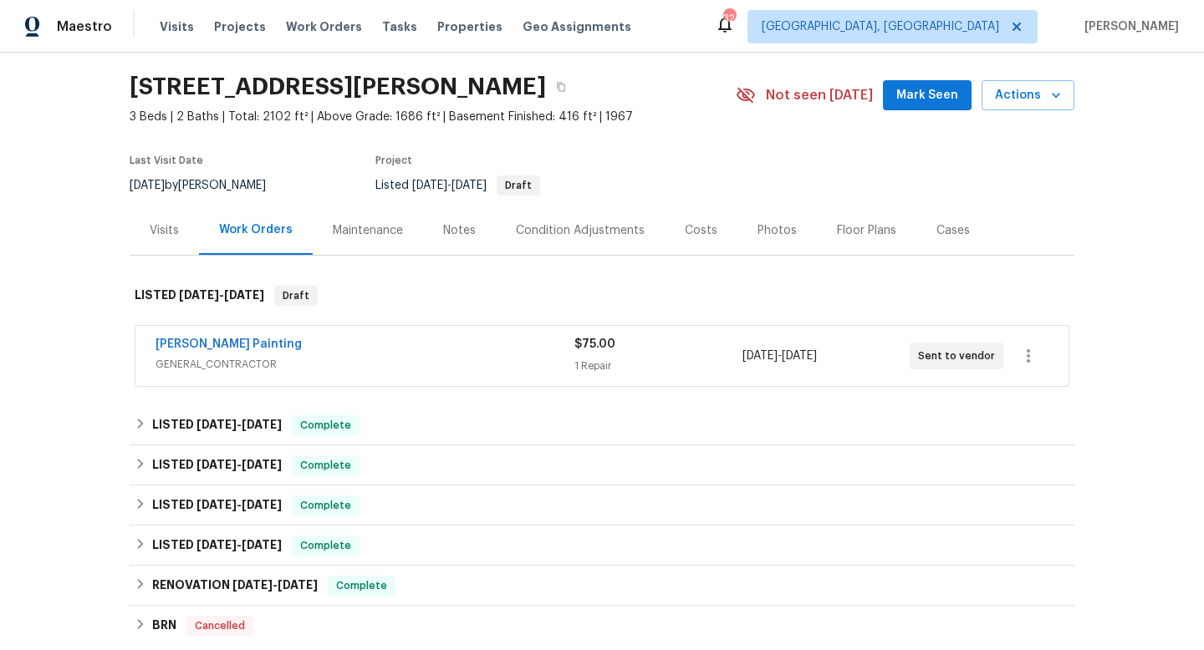
click at [456, 345] on div "[PERSON_NAME] Painting" at bounding box center [364, 346] width 419 height 20
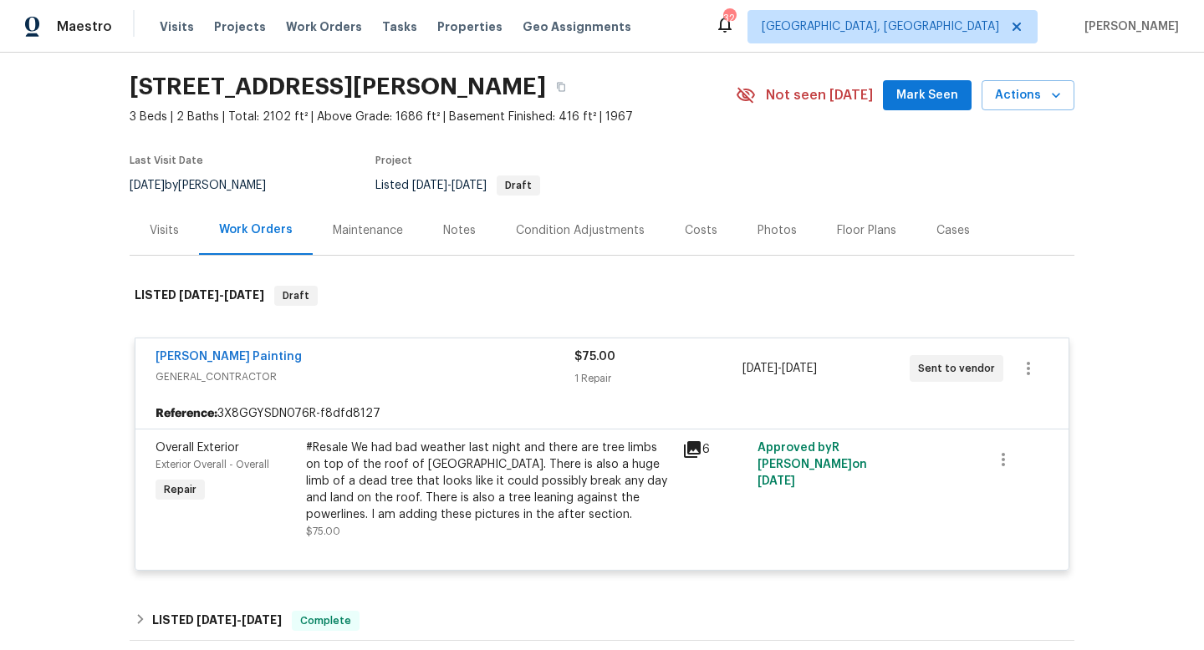
click at [691, 448] on icon at bounding box center [692, 449] width 17 height 17
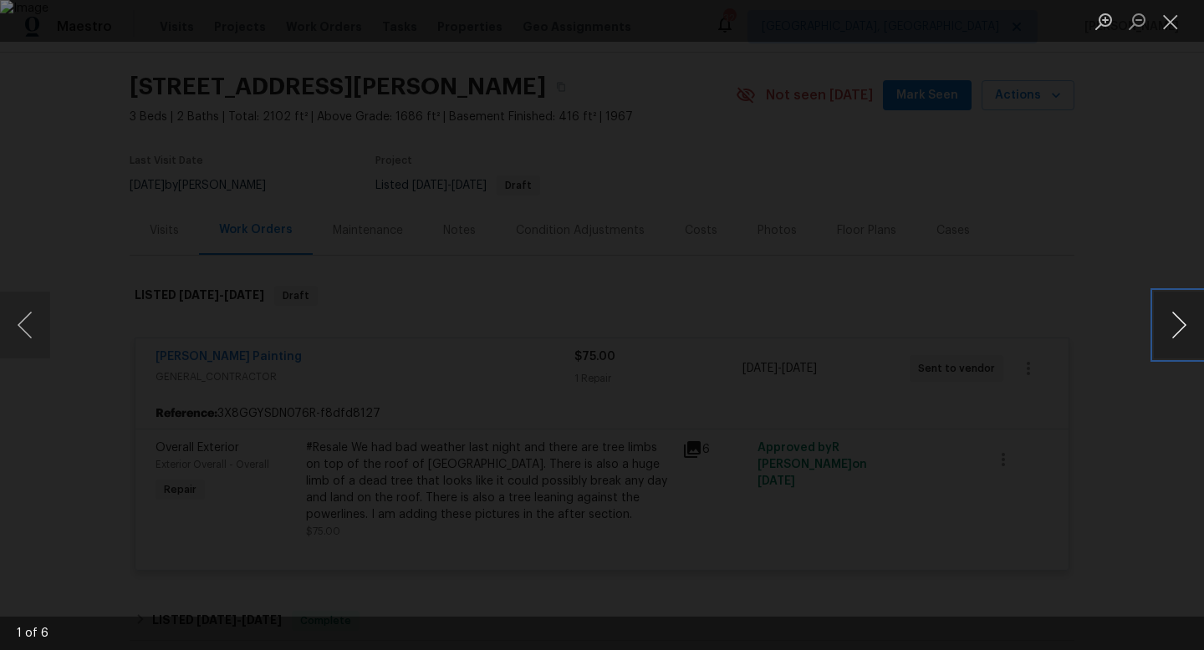
click at [1183, 330] on button "Next image" at bounding box center [1178, 325] width 50 height 67
click at [1183, 328] on button "Next image" at bounding box center [1178, 325] width 50 height 67
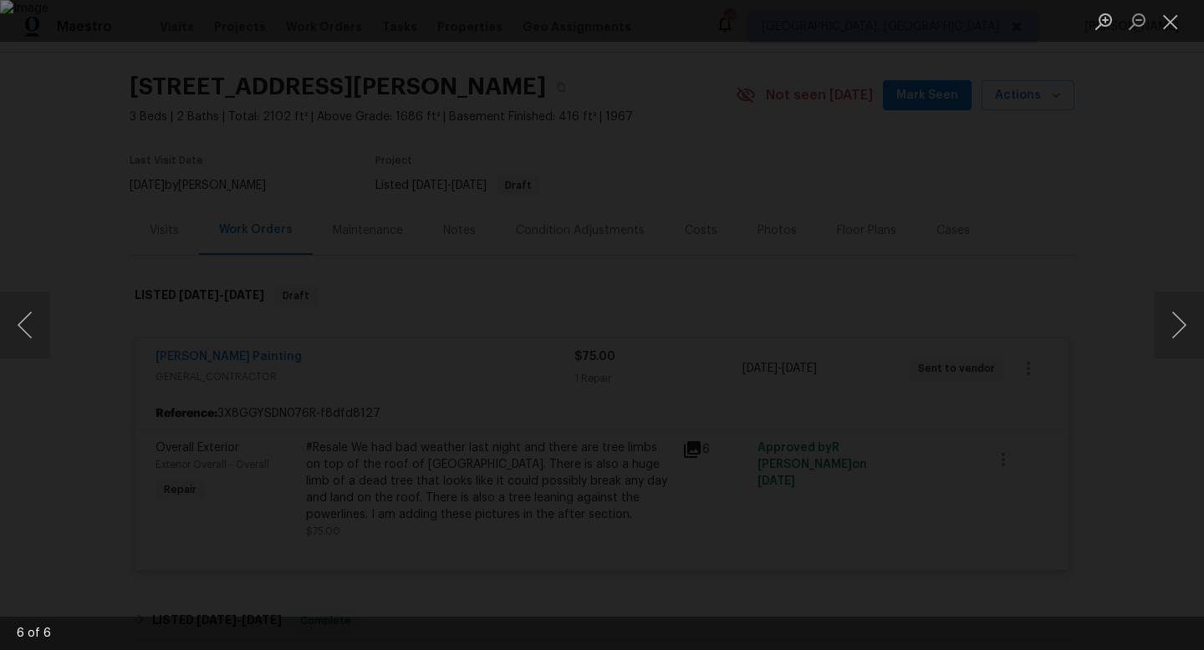
click at [1163, 440] on div "Lightbox" at bounding box center [602, 325] width 1204 height 650
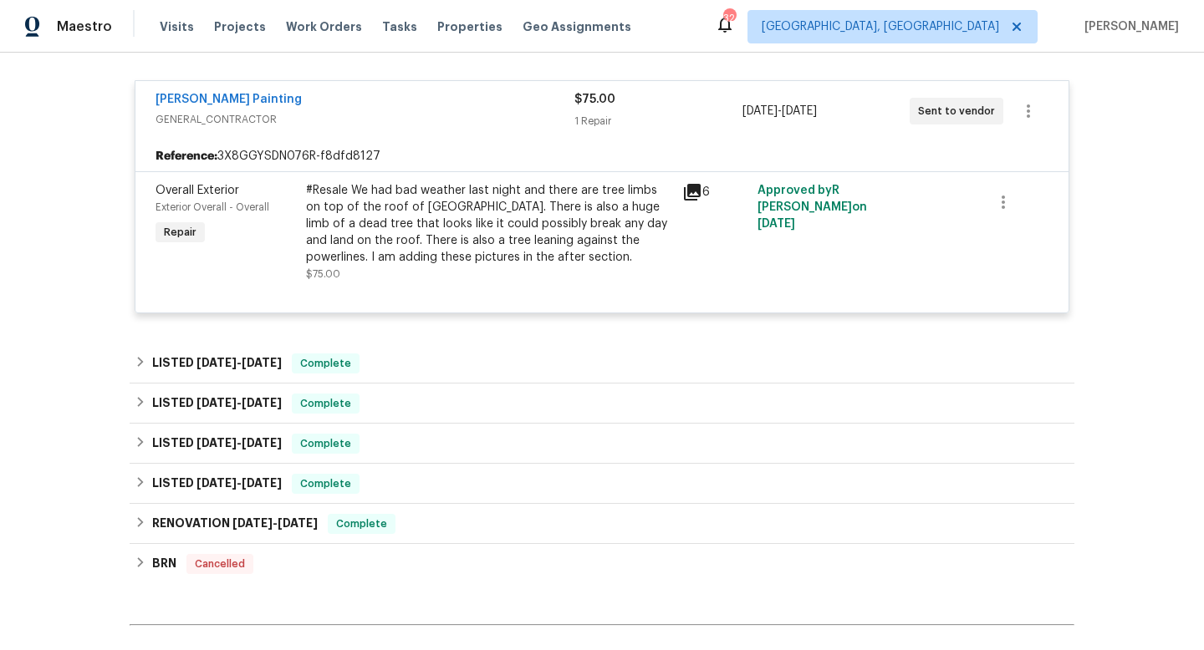
scroll to position [308, 0]
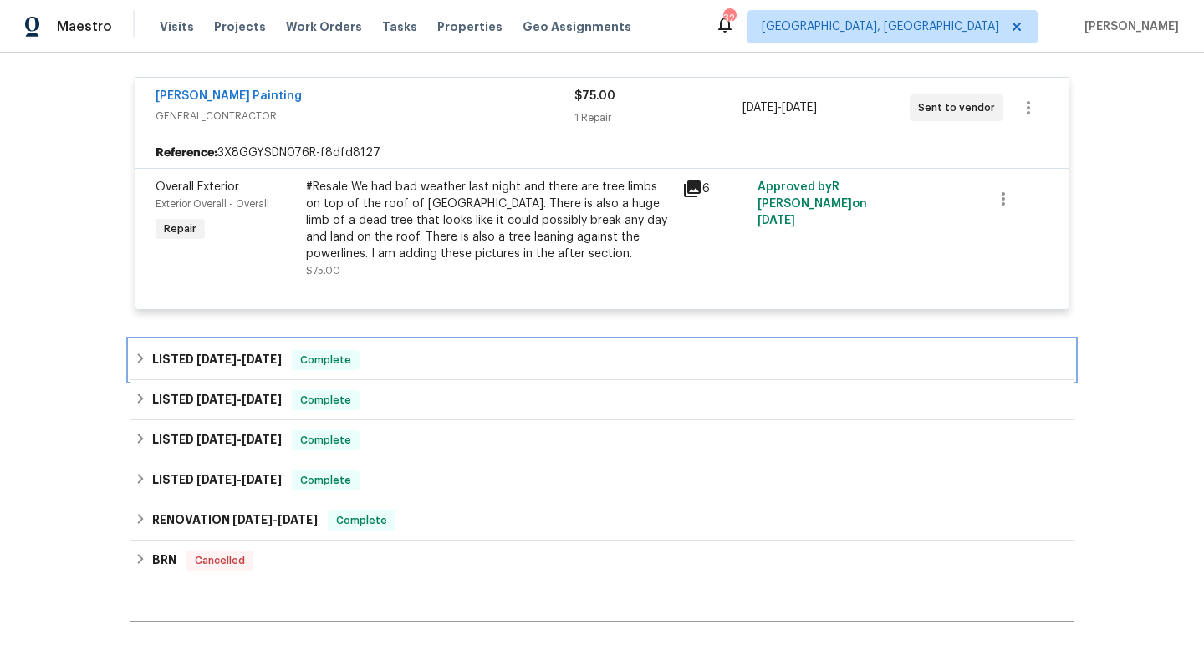
click at [501, 354] on div "LISTED 6/30/25 - 7/4/25 Complete" at bounding box center [602, 360] width 934 height 20
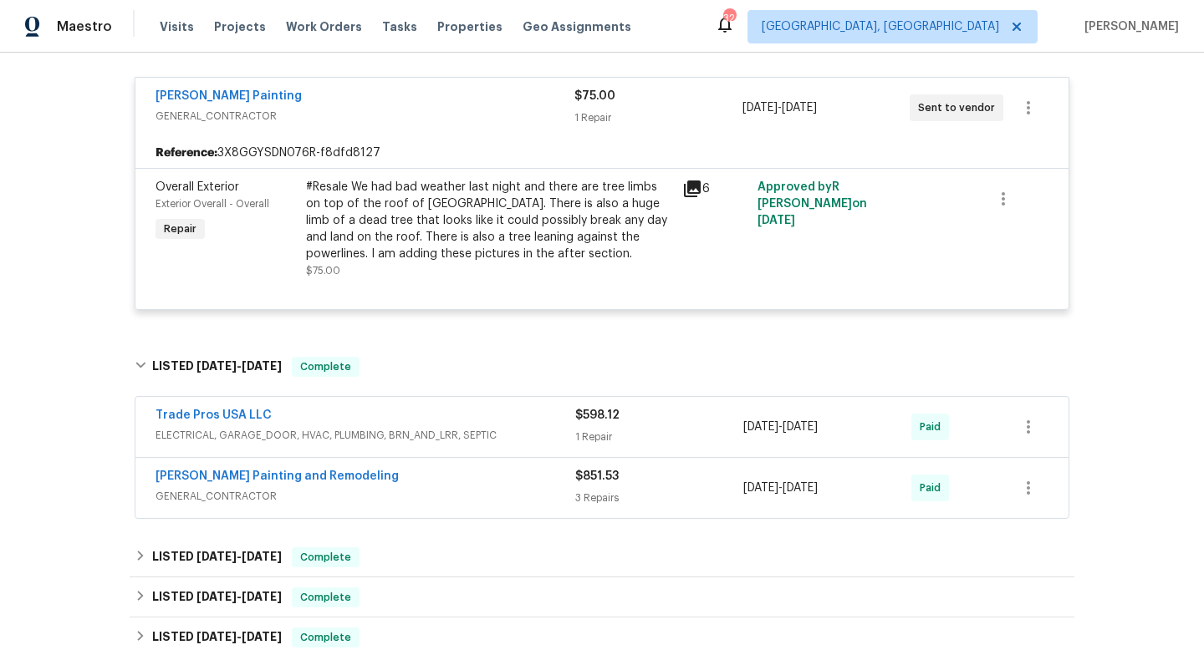
click at [365, 415] on div "Trade Pros USA LLC" at bounding box center [365, 417] width 420 height 20
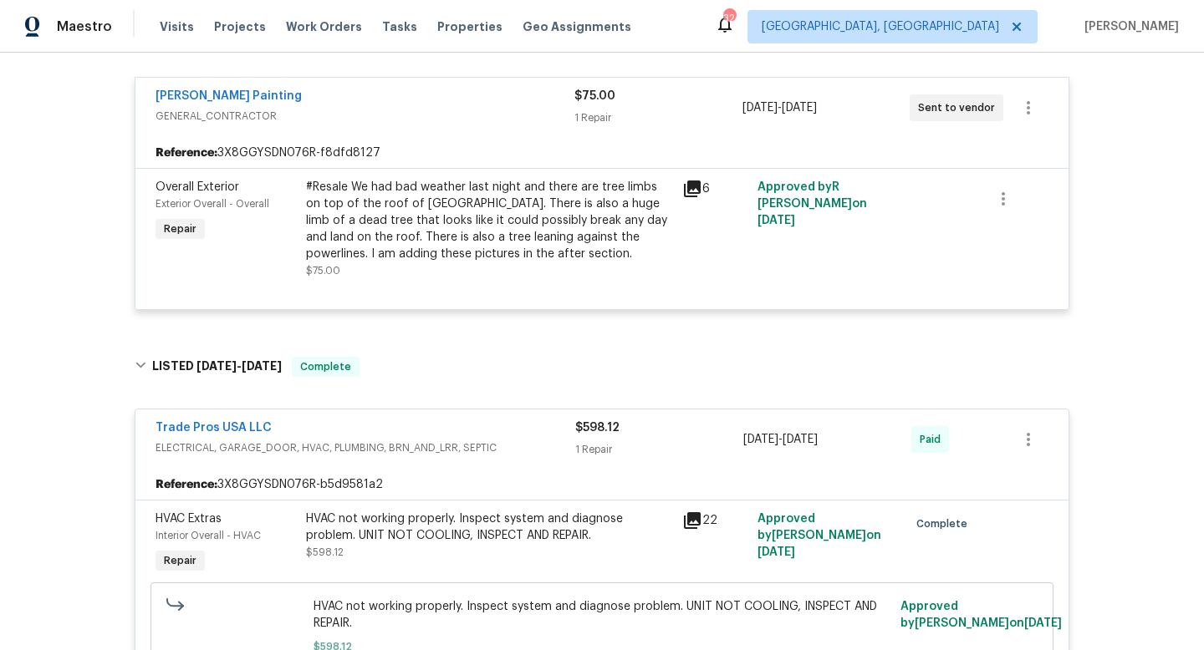
scroll to position [918, 0]
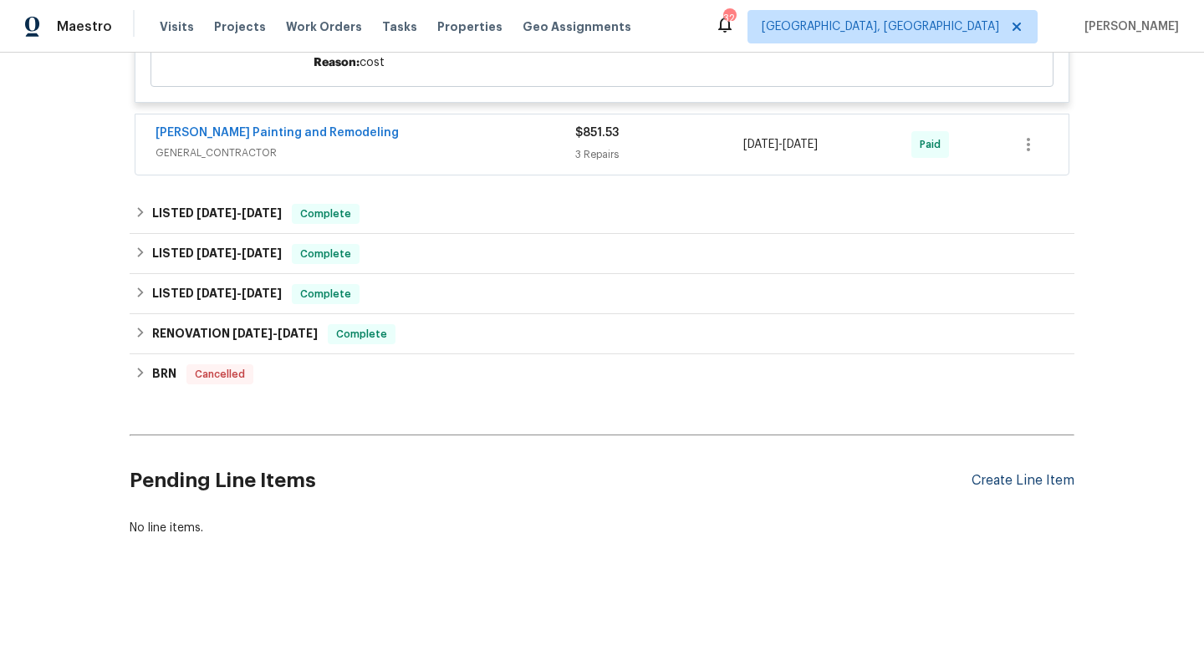
click at [1036, 485] on div "Create Line Item" at bounding box center [1022, 481] width 103 height 16
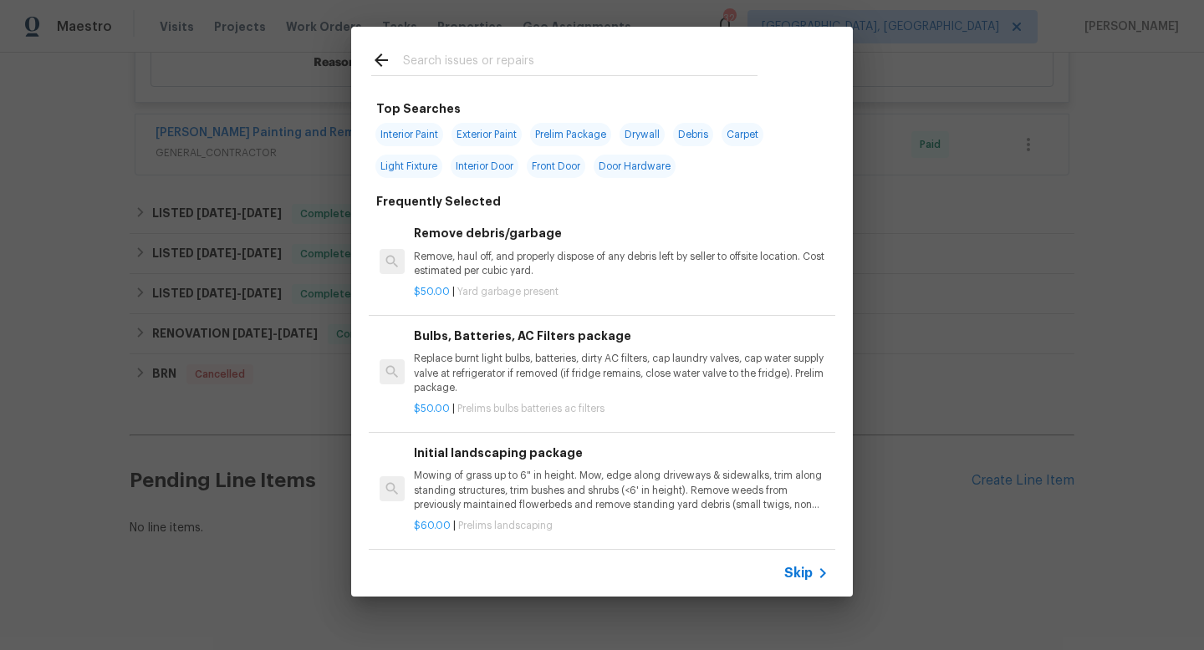
click at [431, 65] on input "text" at bounding box center [580, 62] width 354 height 25
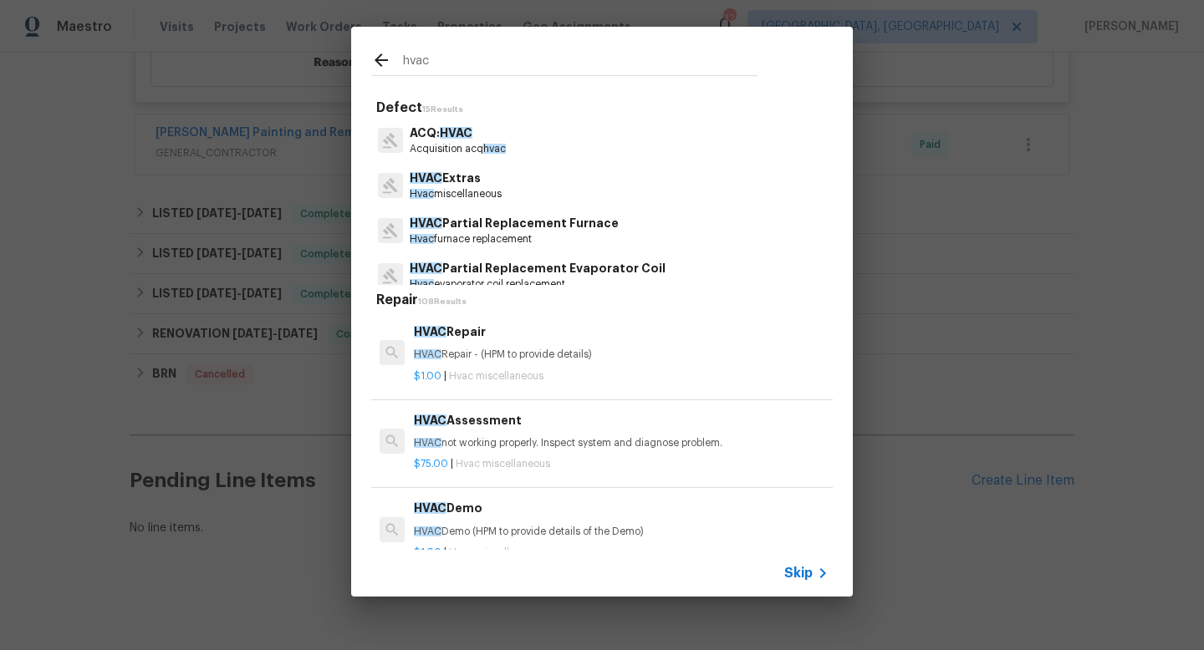
type input "hvac"
click at [472, 427] on h6 "HVAC Assessment" at bounding box center [621, 420] width 415 height 18
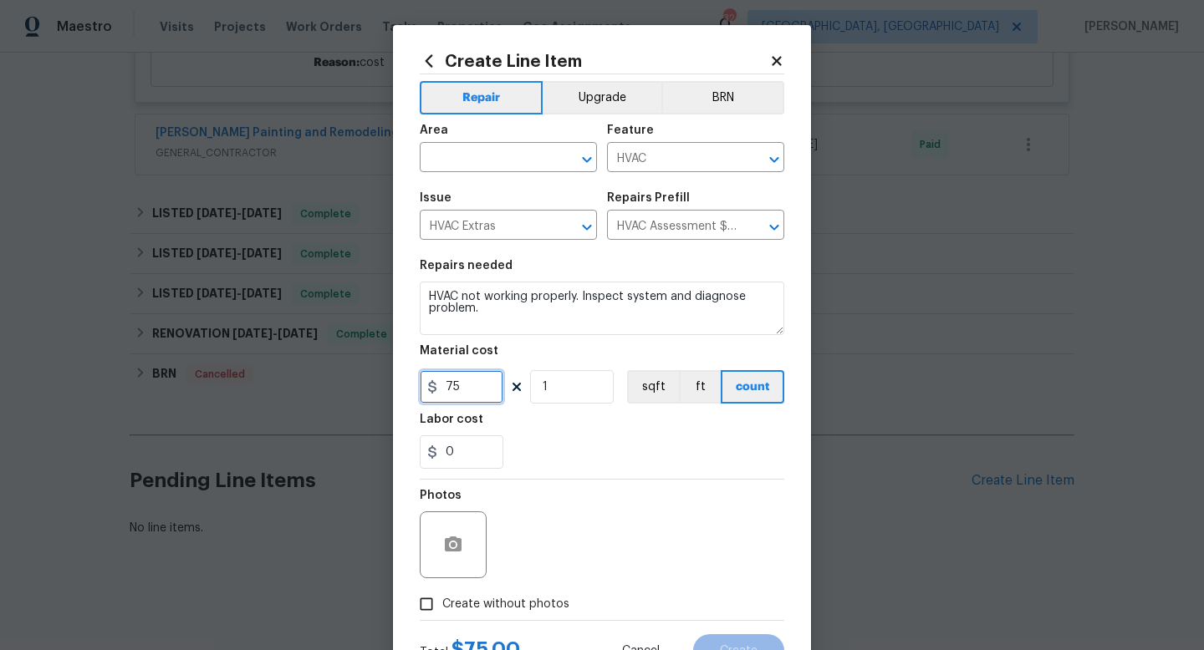
drag, startPoint x: 466, startPoint y: 384, endPoint x: 431, endPoint y: 377, distance: 35.9
click at [431, 377] on input "75" at bounding box center [462, 386] width 84 height 33
type input "1"
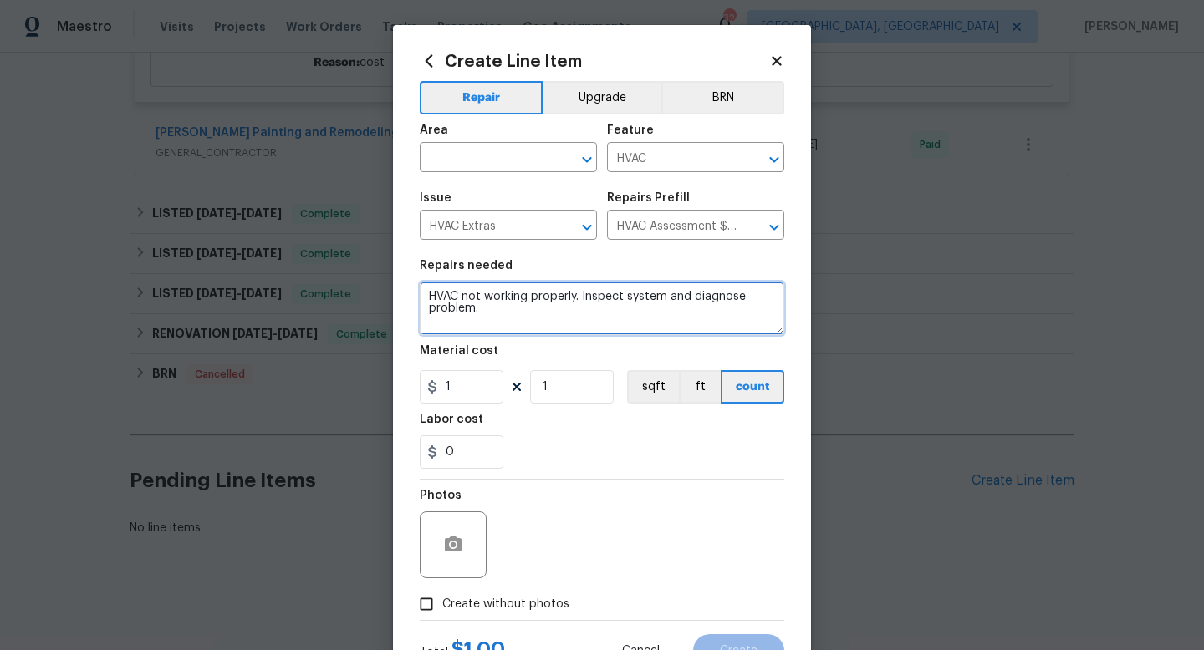
drag, startPoint x: 512, startPoint y: 323, endPoint x: 307, endPoint y: 208, distance: 235.3
click at [307, 208] on div "Create Line Item Repair Upgrade BRN Area ​ Feature HVAC ​ Issue HVAC Extras ​ R…" at bounding box center [602, 325] width 1204 height 650
type textarea "Unit not cooling. Inspect and repair."
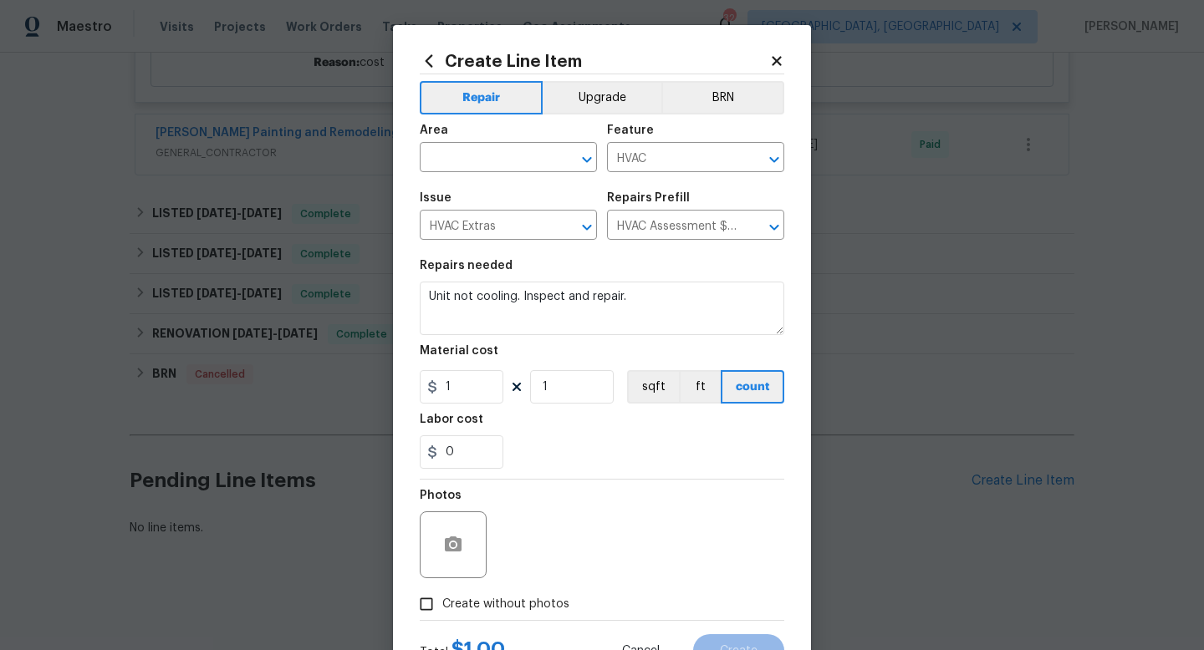
click at [515, 596] on span "Create without photos" at bounding box center [505, 605] width 127 height 18
click at [442, 596] on input "Create without photos" at bounding box center [426, 604] width 32 height 32
checkbox input "true"
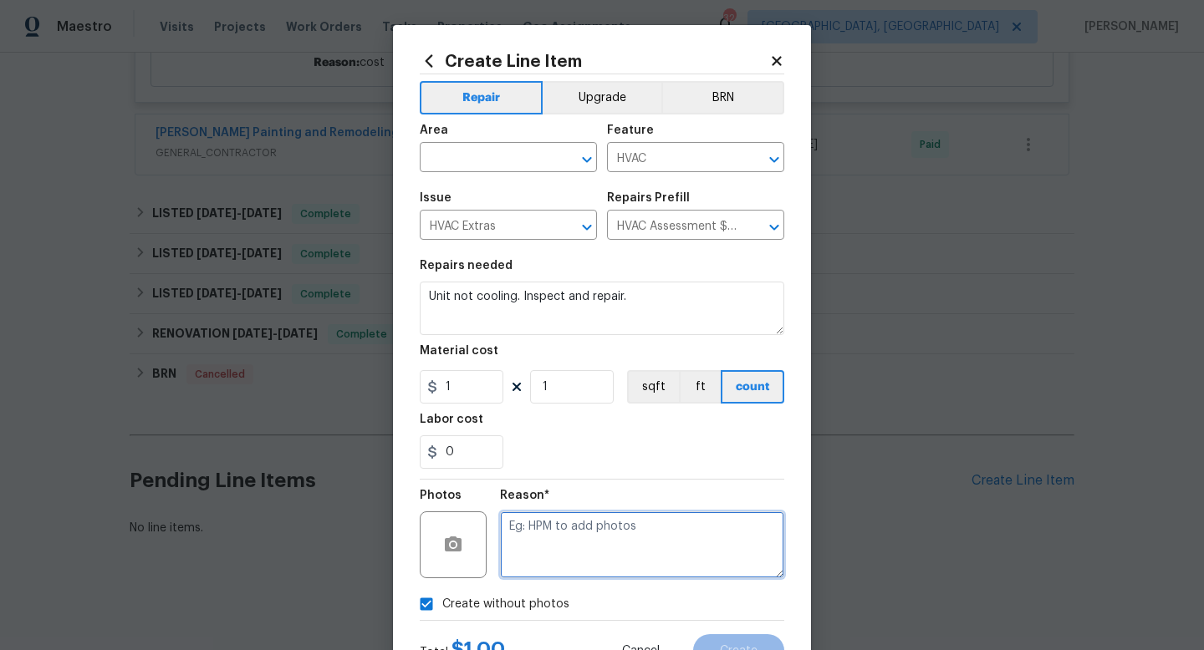
click at [605, 551] on textarea at bounding box center [642, 545] width 284 height 67
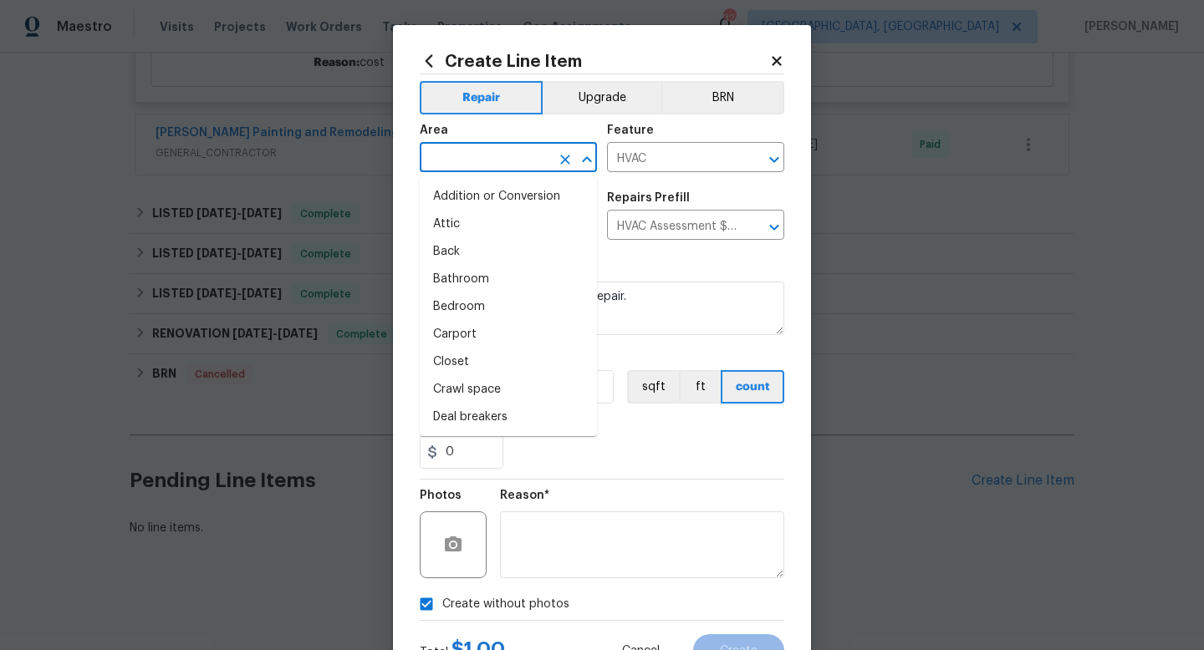
click at [474, 157] on input "text" at bounding box center [485, 159] width 130 height 26
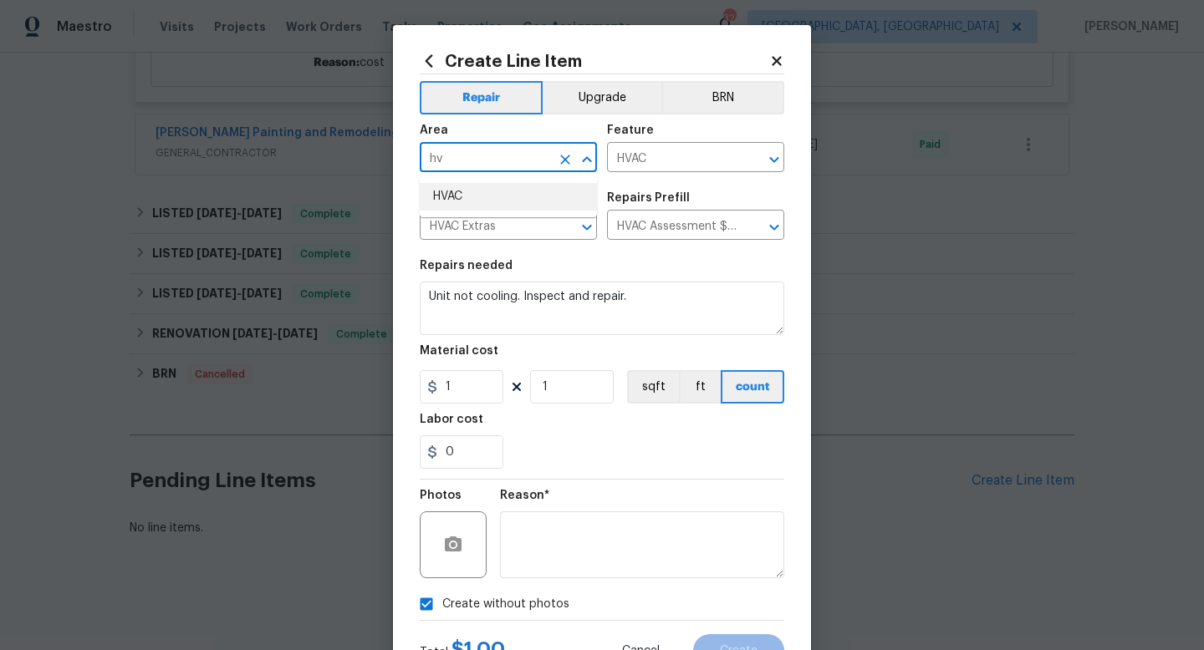
click at [463, 204] on li "HVAC" at bounding box center [508, 197] width 177 height 28
type input "HVAC"
click at [751, 639] on button "Create" at bounding box center [738, 650] width 91 height 33
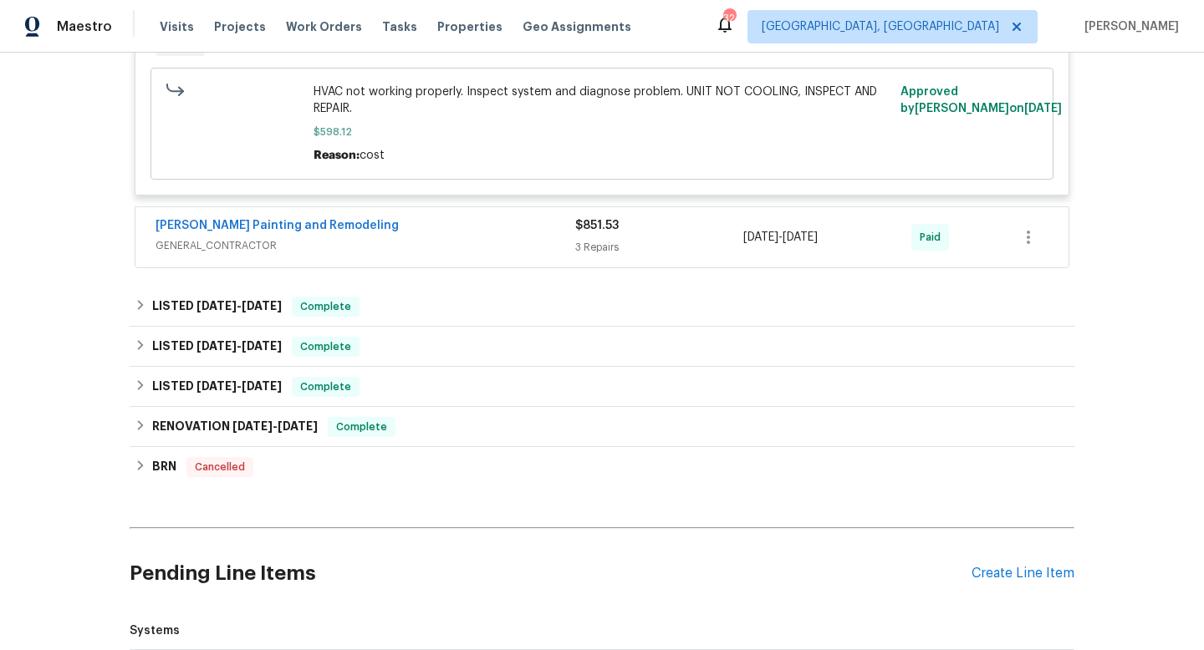
scroll to position [1109, 0]
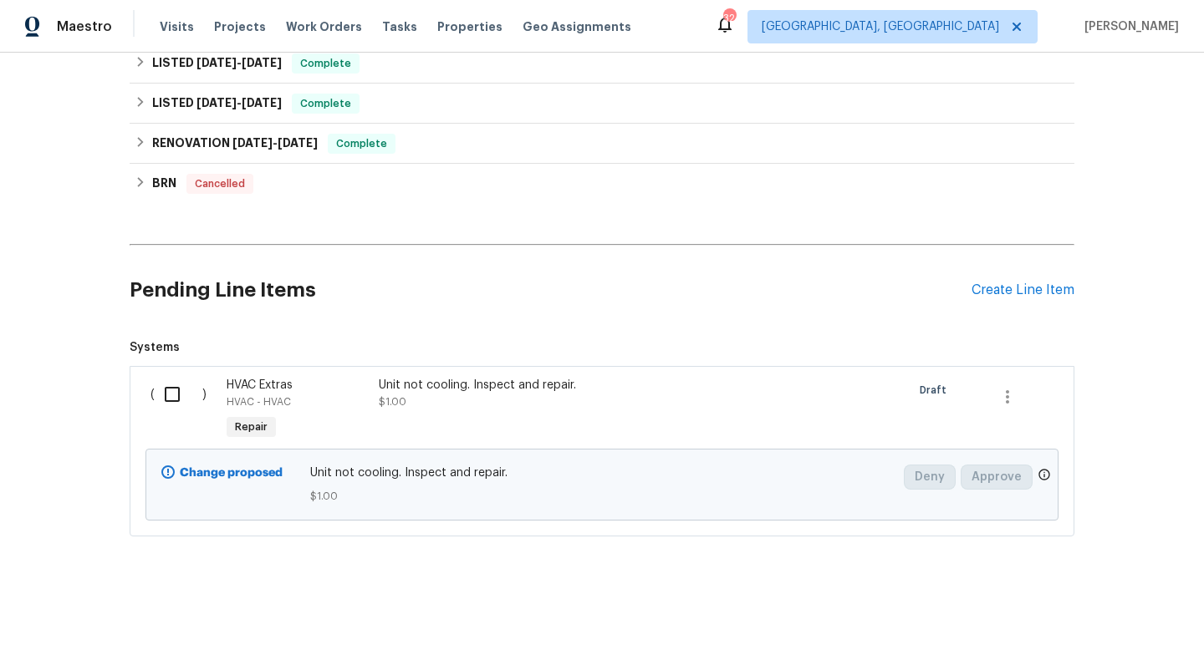
click at [160, 400] on input "checkbox" at bounding box center [179, 394] width 48 height 35
checkbox input "true"
click at [1077, 598] on span "Create Work Order" at bounding box center [1107, 608] width 111 height 21
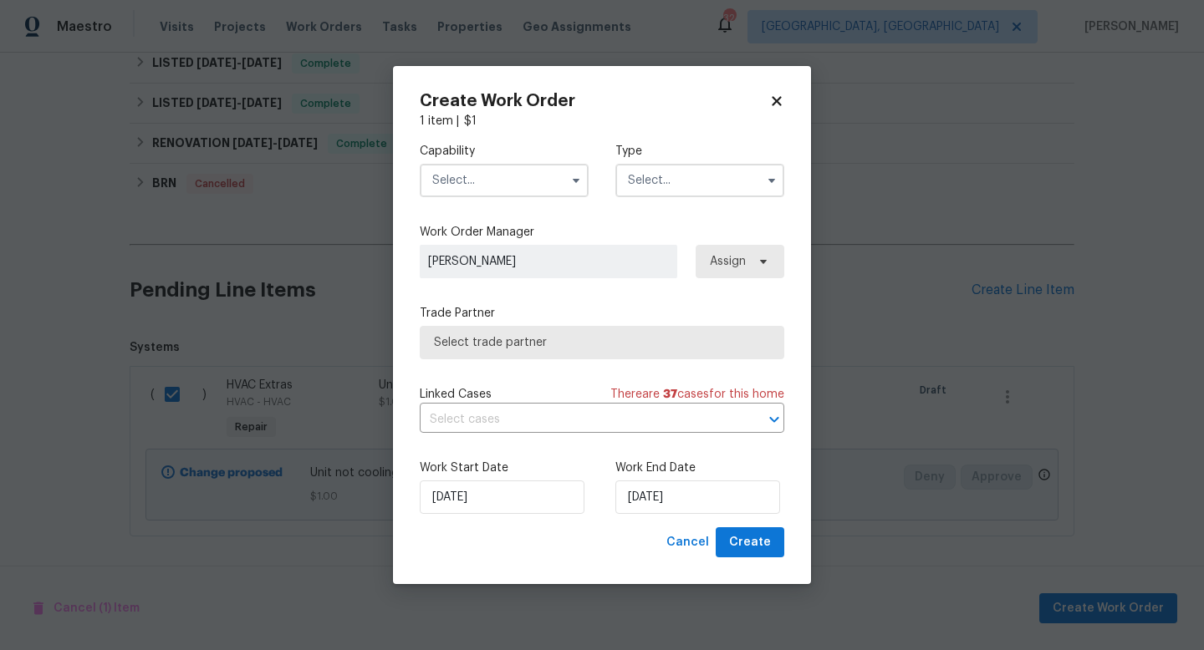
click at [478, 187] on input "text" at bounding box center [504, 180] width 169 height 33
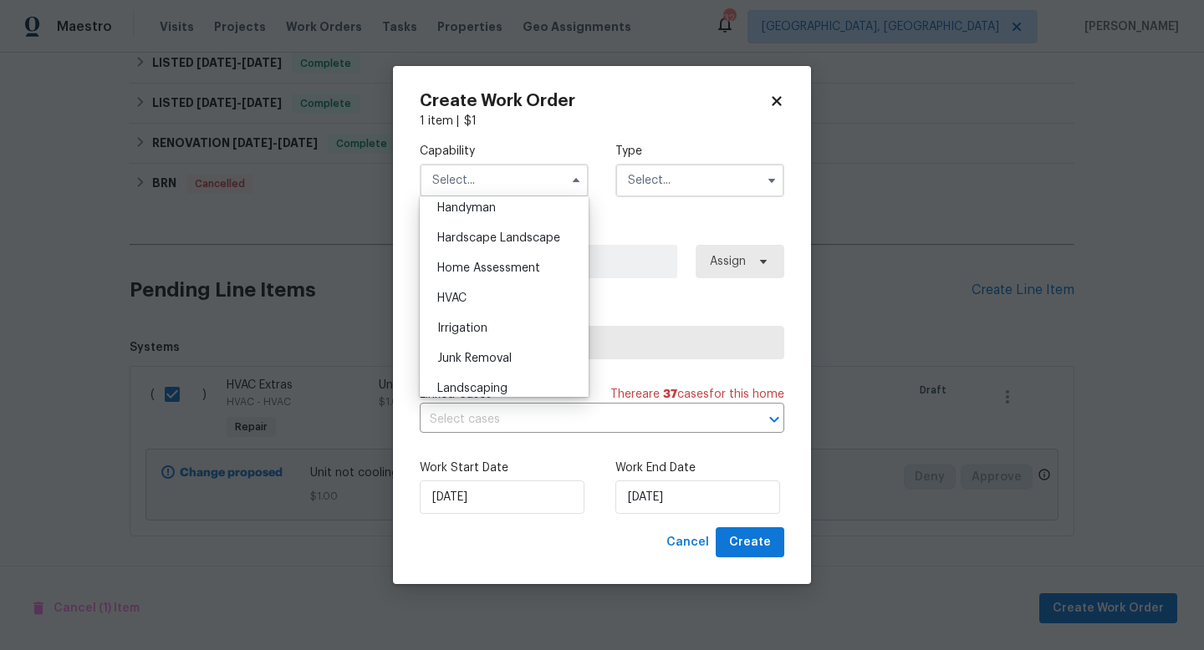
scroll to position [932, 0]
click at [481, 276] on div "Home Assessment" at bounding box center [504, 263] width 160 height 30
type input "Home Assessment"
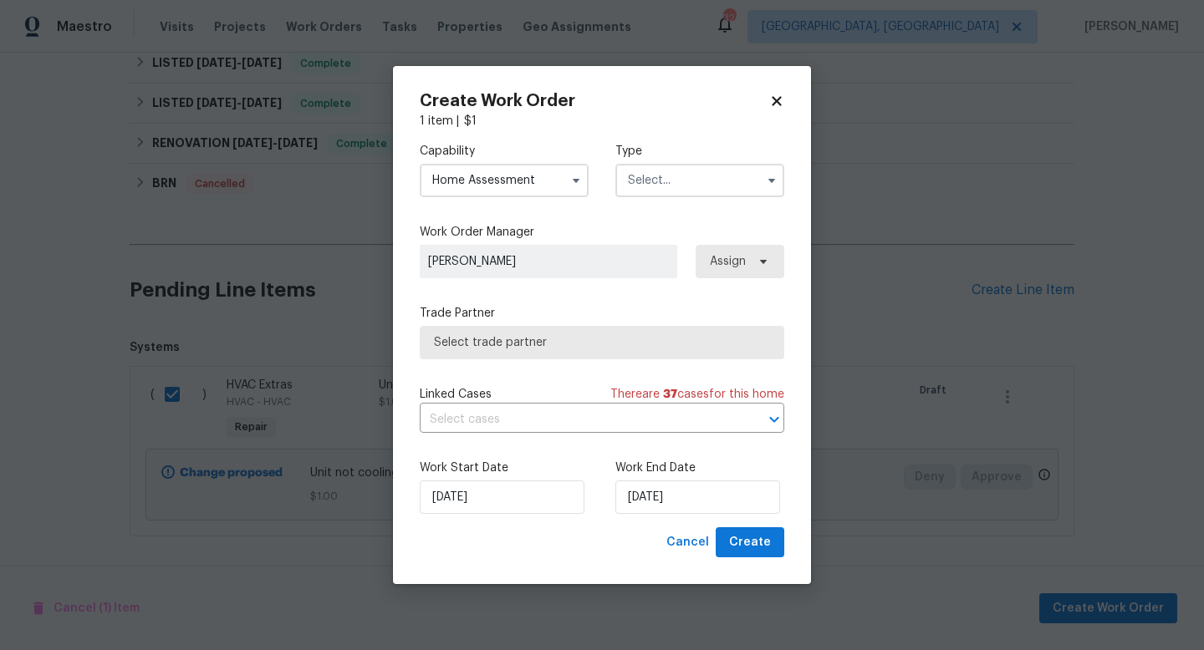
click at [669, 177] on input "text" at bounding box center [699, 180] width 169 height 33
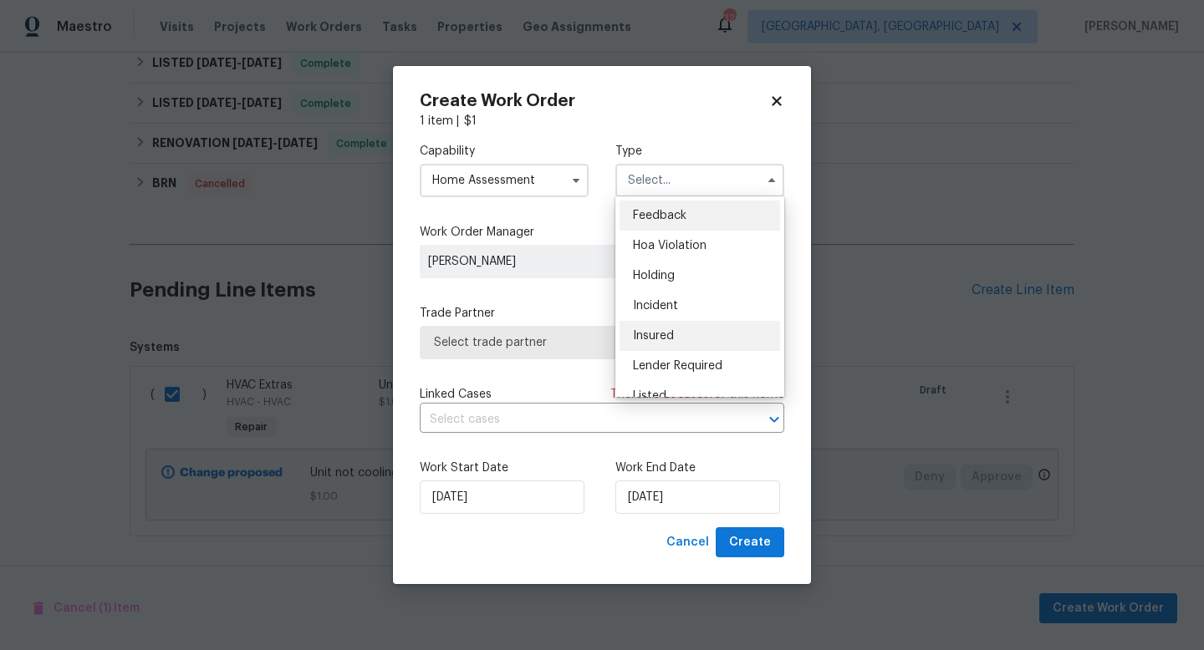
scroll to position [124, 0]
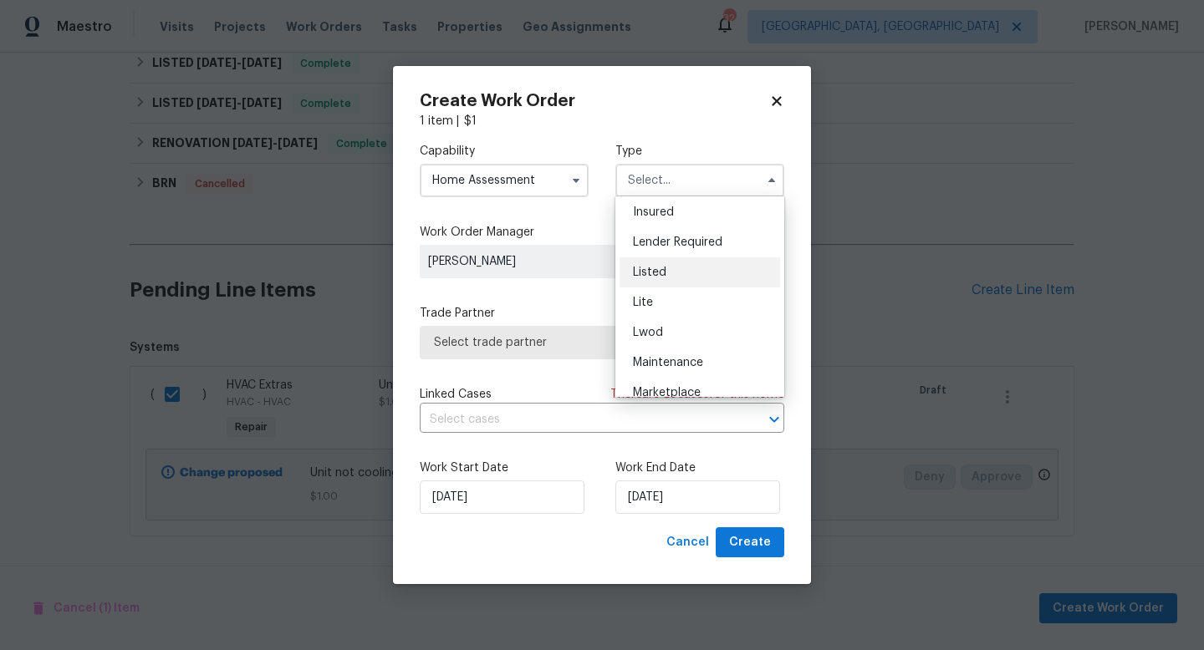
click at [649, 275] on span "Listed" at bounding box center [649, 273] width 33 height 12
type input "Listed"
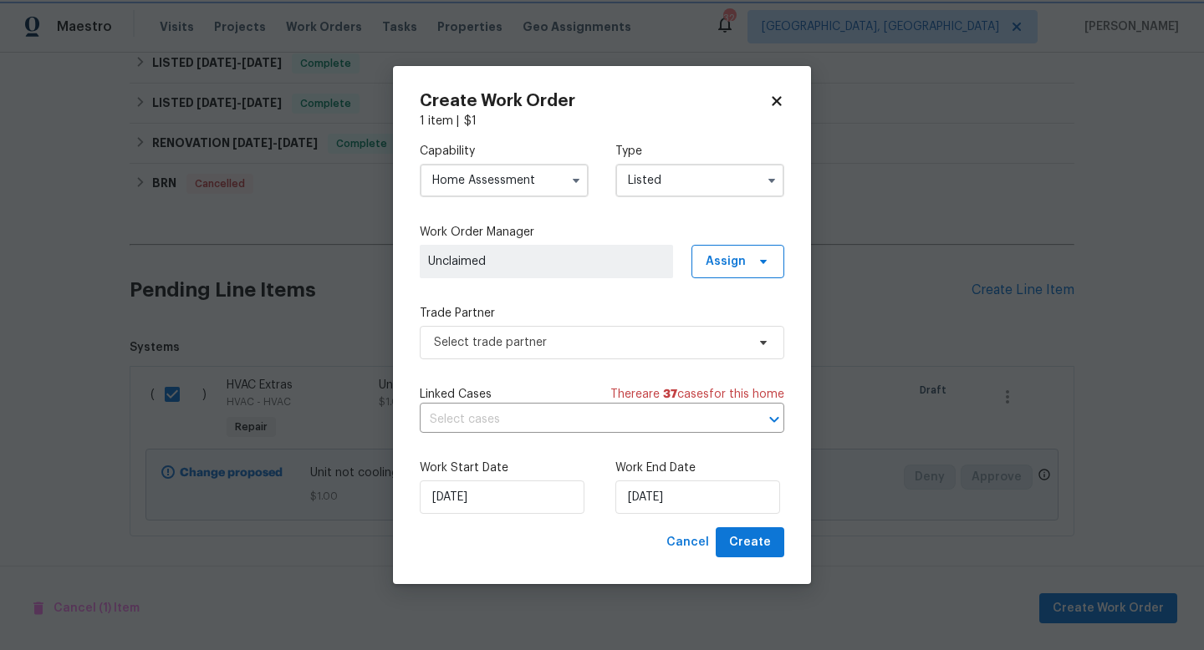
scroll to position [0, 0]
click at [461, 189] on input "Home Assessment" at bounding box center [504, 180] width 169 height 33
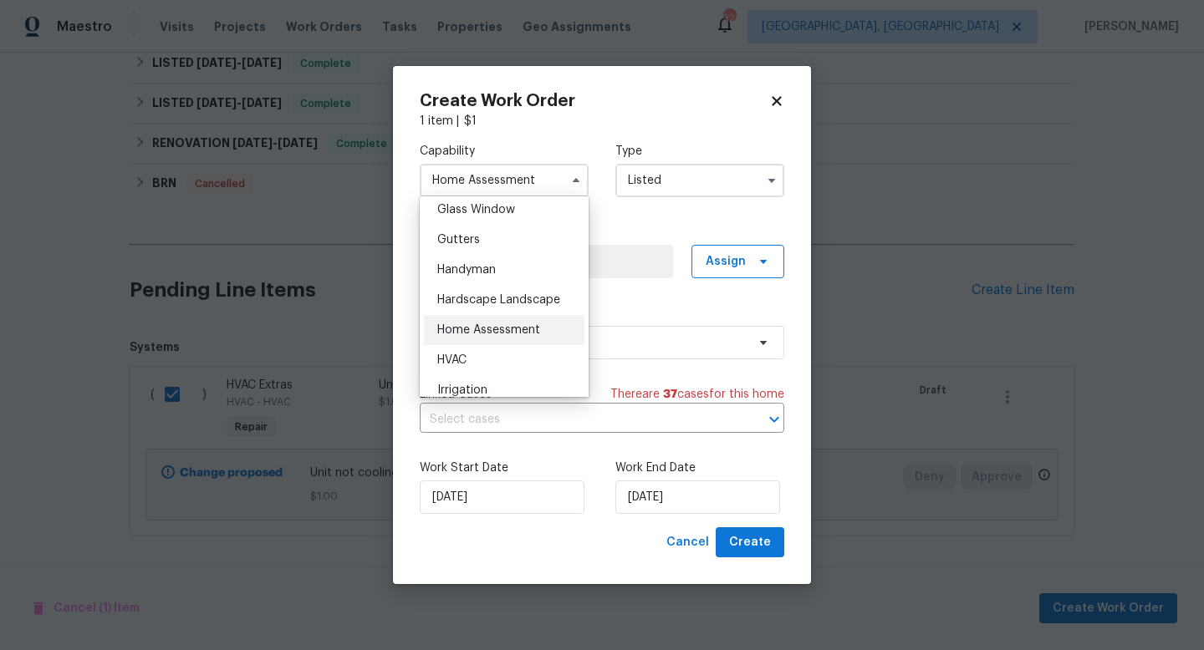
scroll to position [866, 0]
click at [478, 360] on div "HVAC" at bounding box center [504, 359] width 160 height 30
type input "HVAC"
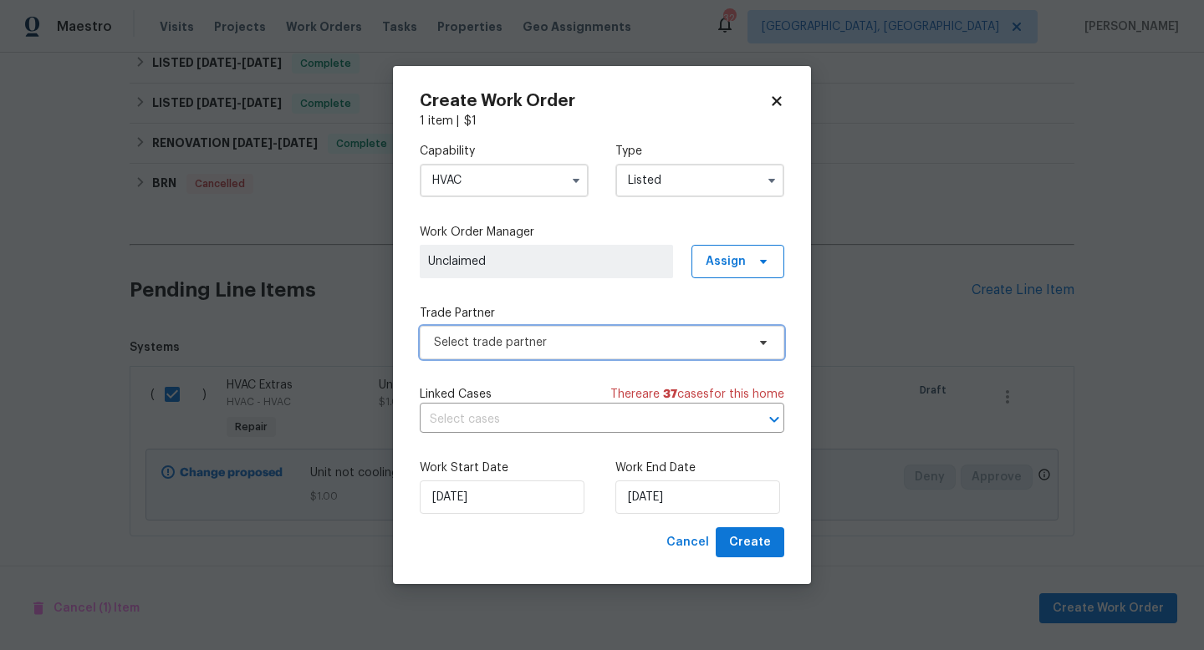
click at [730, 350] on span "Select trade partner" at bounding box center [602, 342] width 364 height 33
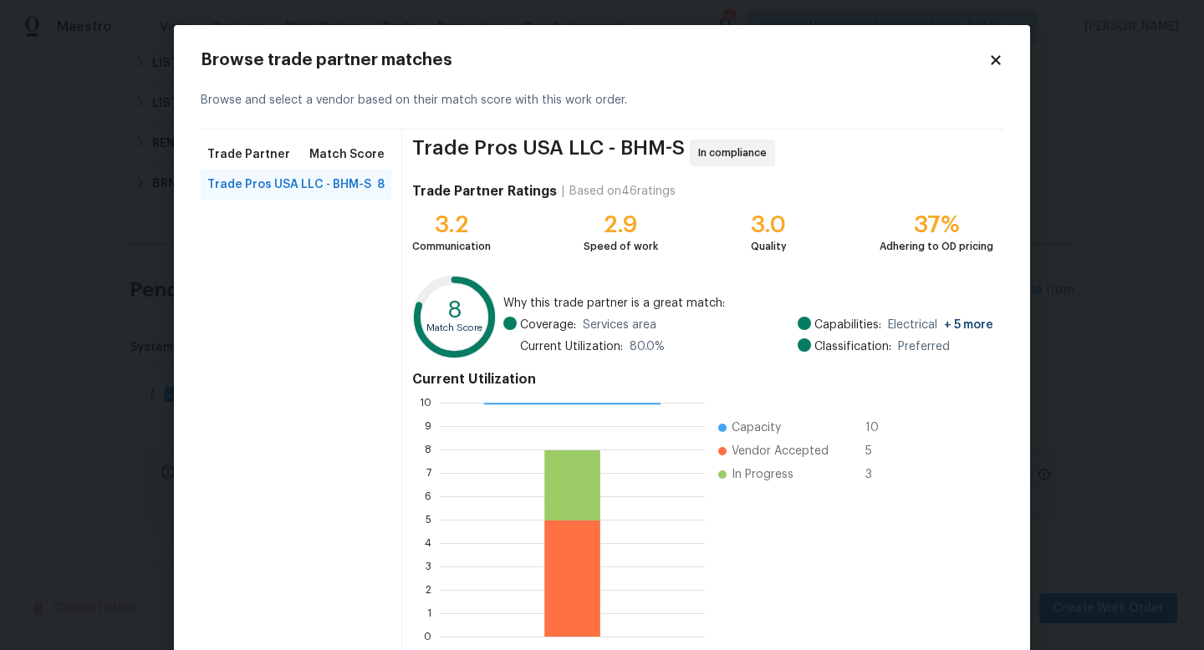
scroll to position [87, 0]
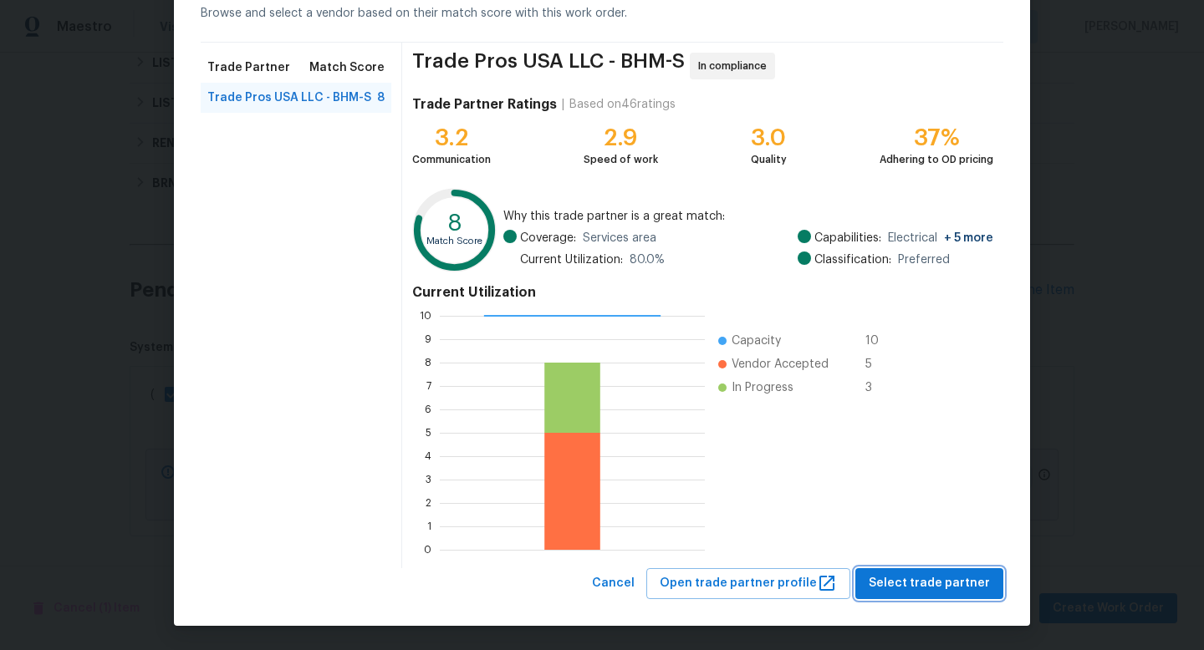
click at [918, 580] on span "Select trade partner" at bounding box center [928, 583] width 121 height 21
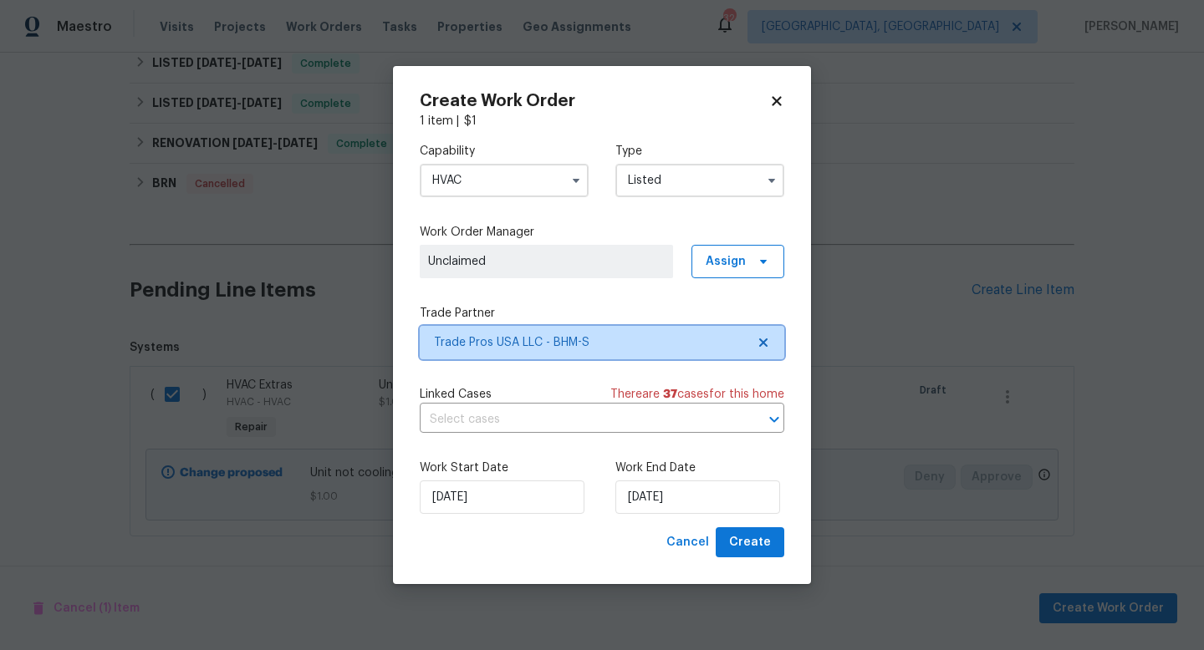
scroll to position [0, 0]
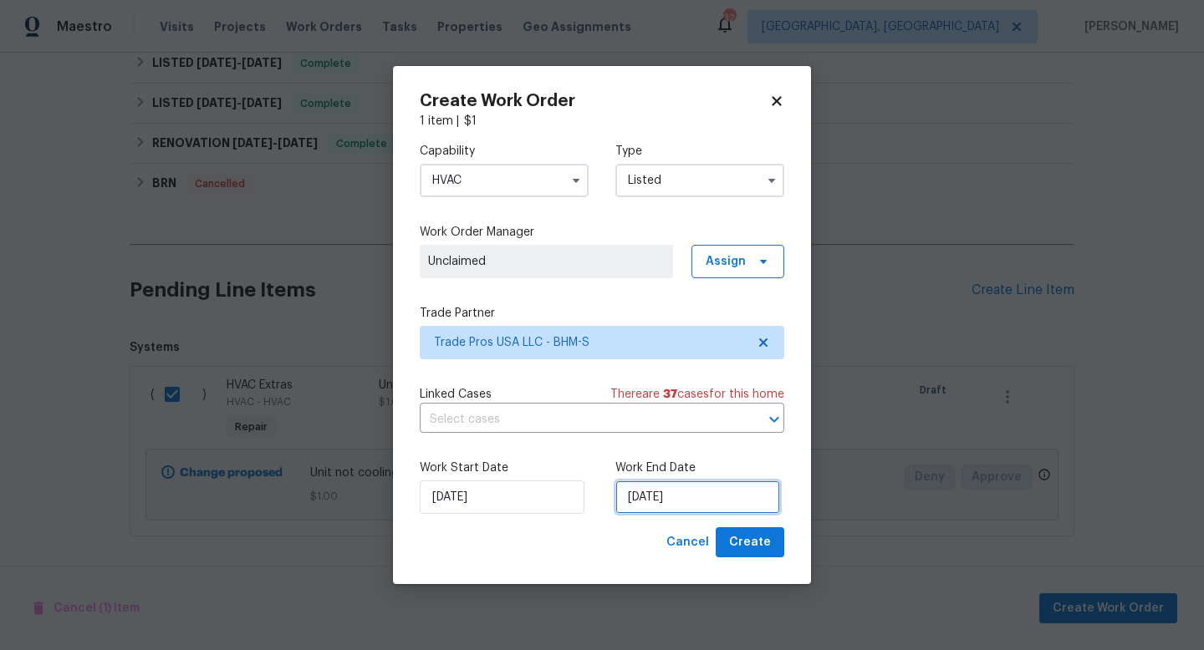
click at [650, 501] on input "[DATE]" at bounding box center [697, 497] width 165 height 33
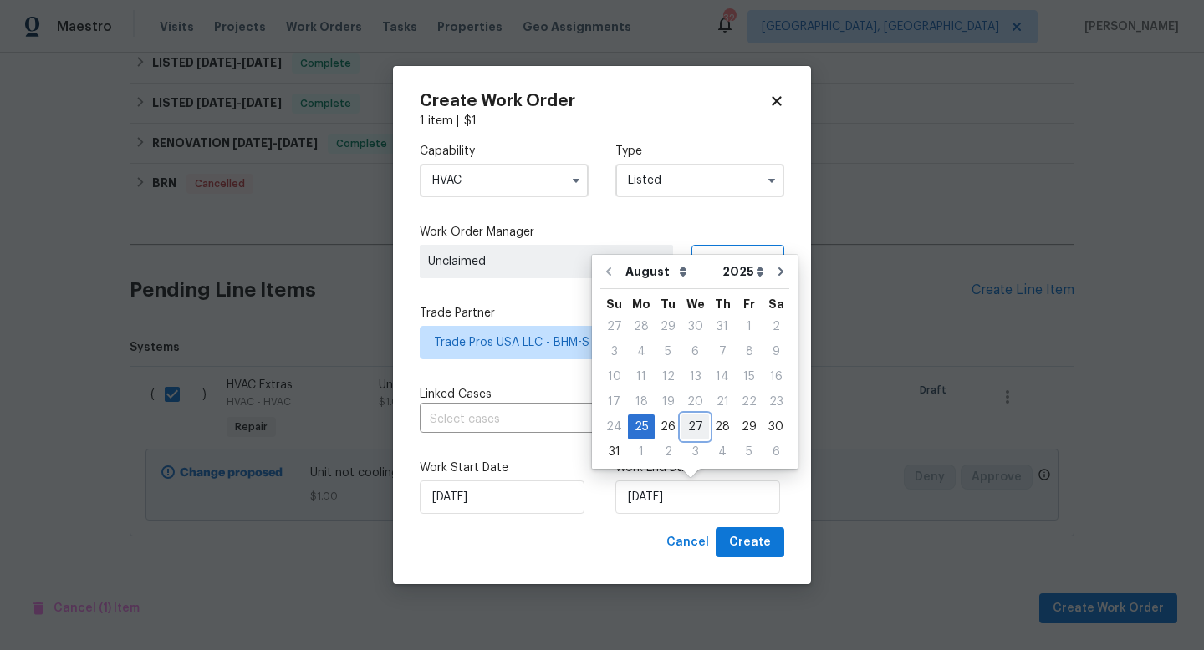
click at [693, 431] on div "27" at bounding box center [695, 426] width 28 height 23
type input "[DATE]"
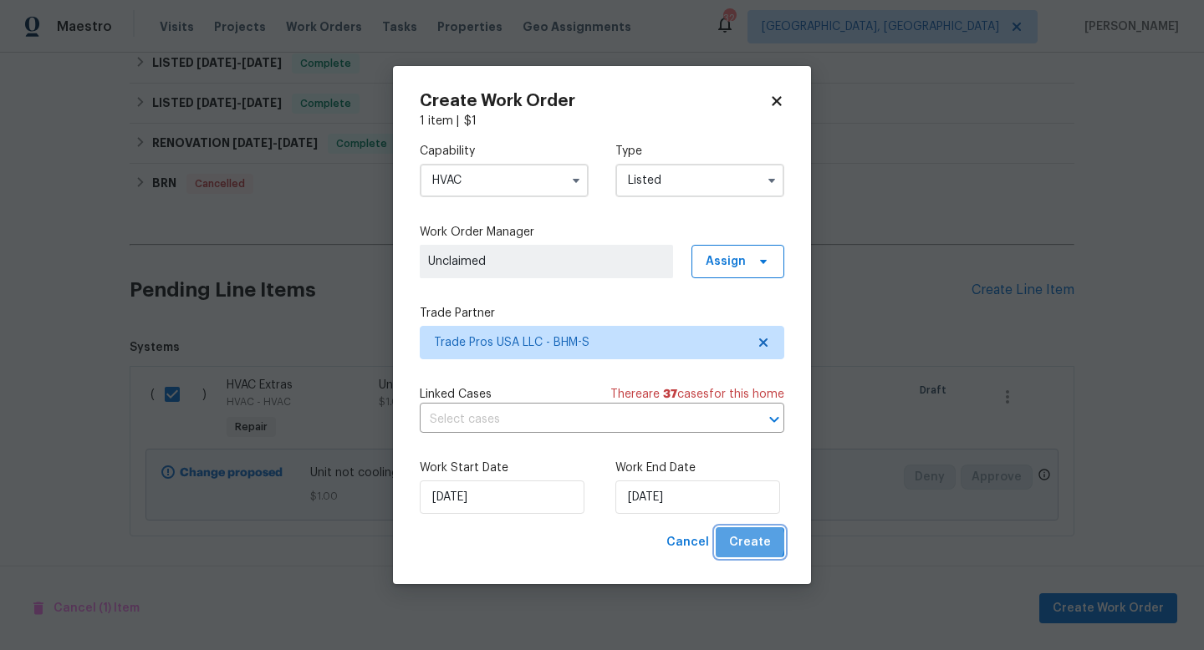
click at [748, 542] on span "Create" at bounding box center [750, 542] width 42 height 21
checkbox input "false"
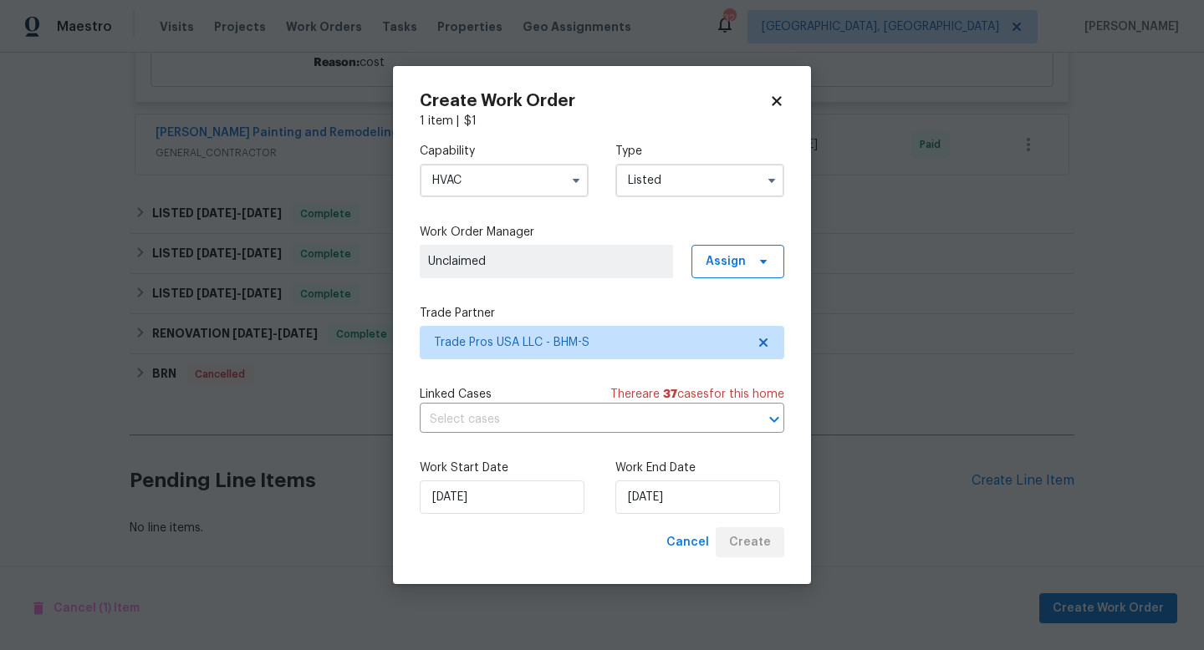
scroll to position [979, 0]
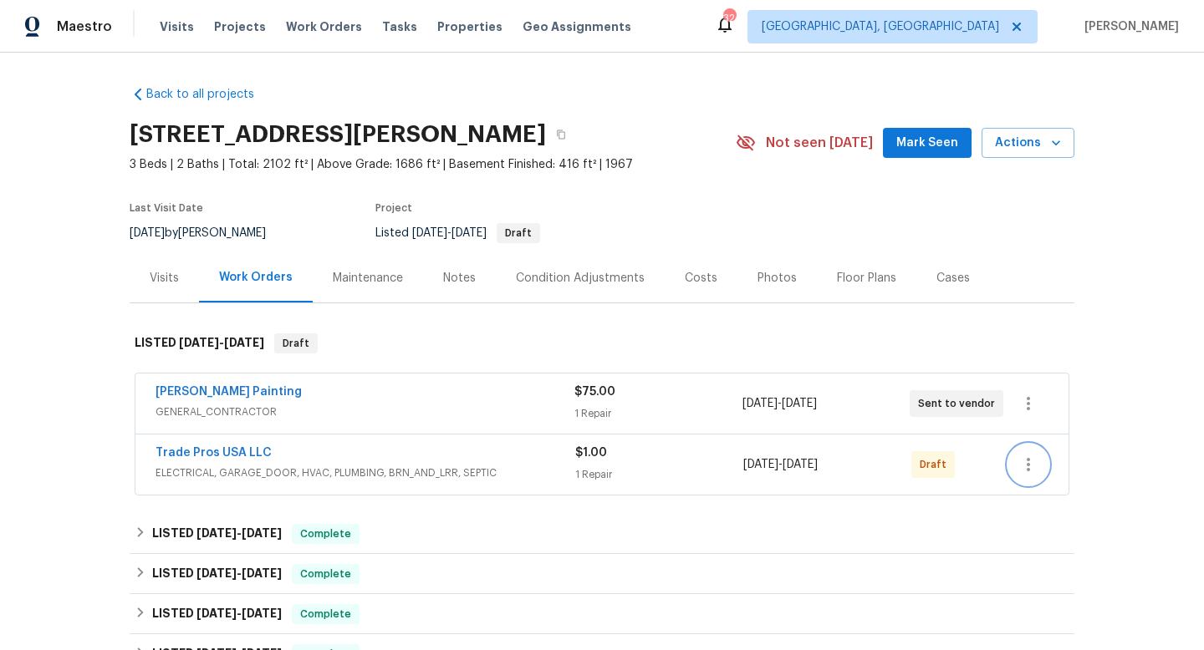
click at [1026, 465] on icon "button" at bounding box center [1028, 465] width 20 height 20
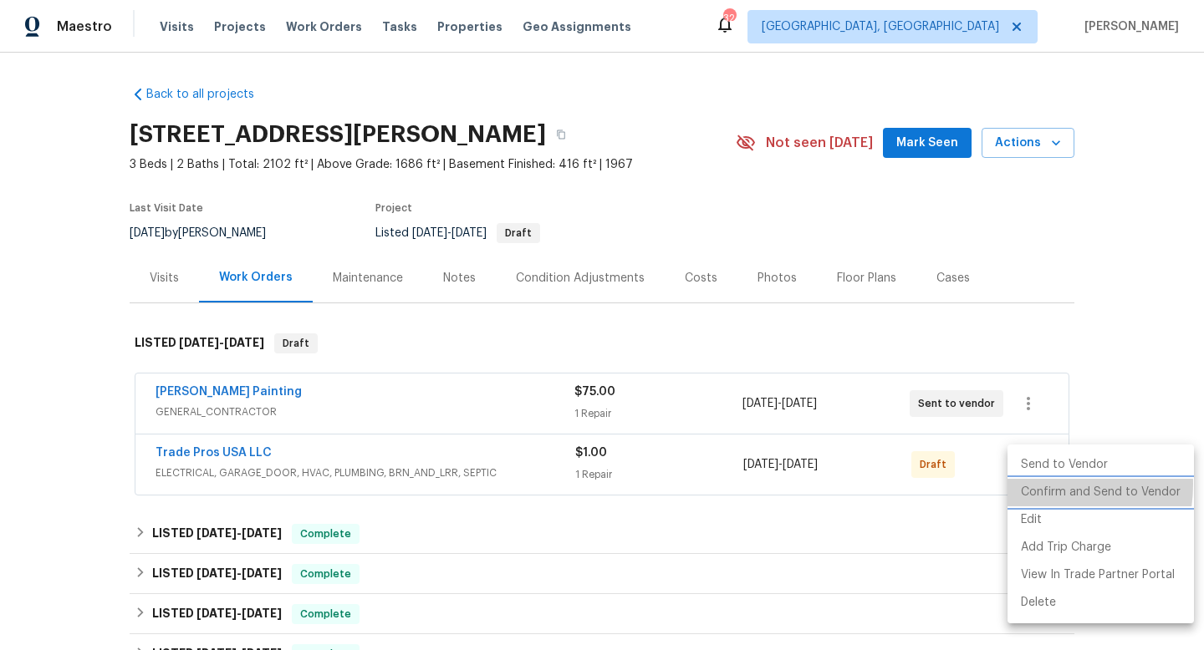
click at [1034, 485] on li "Confirm and Send to Vendor" at bounding box center [1100, 493] width 186 height 28
